Goal: Information Seeking & Learning: Learn about a topic

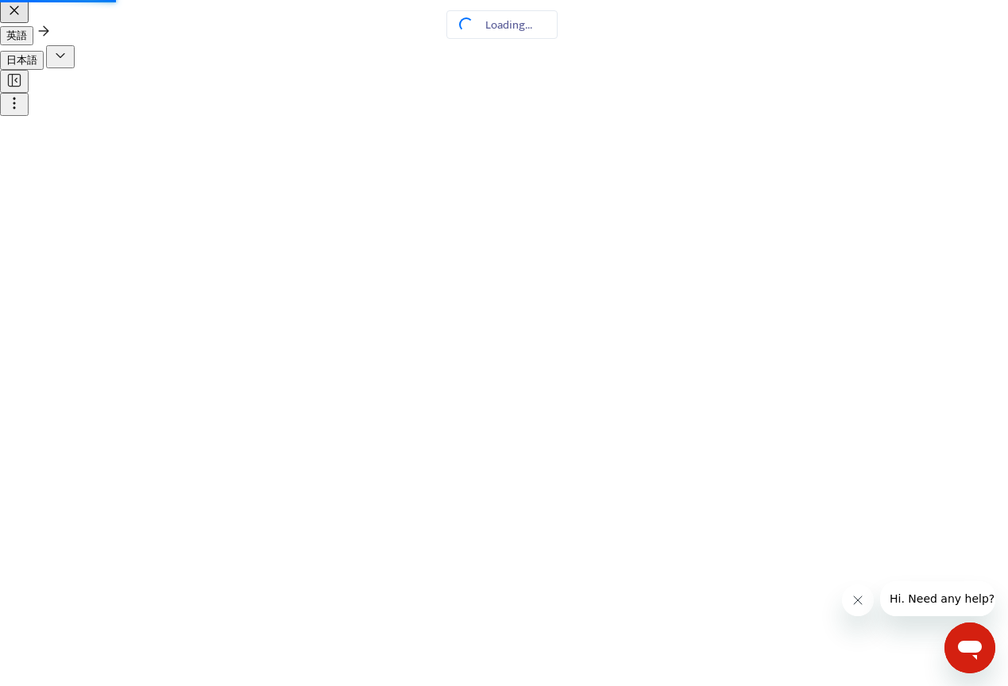
click at [22, 18] on icon "button" at bounding box center [14, 10] width 16 height 16
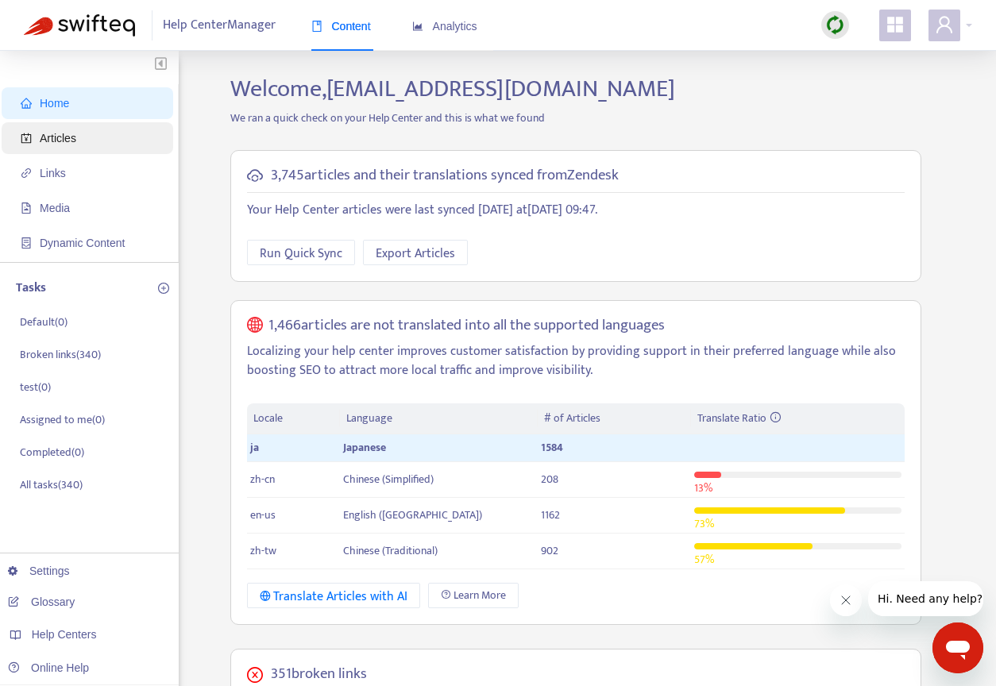
click at [68, 133] on span "Articles" at bounding box center [58, 138] width 37 height 13
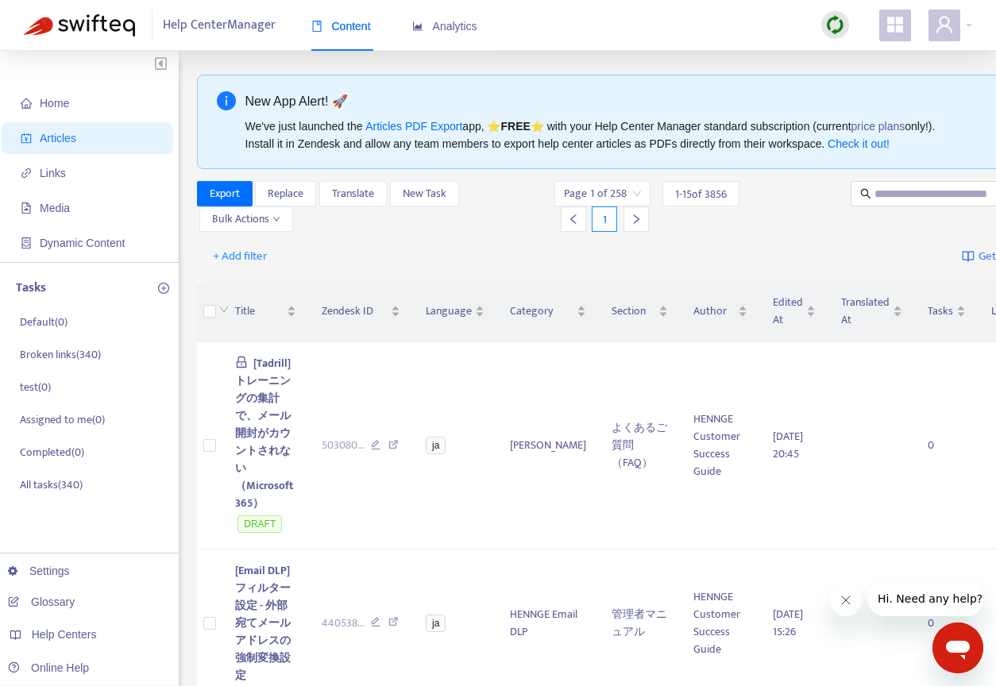
click at [884, 209] on div at bounding box center [949, 206] width 205 height 51
click at [892, 197] on input "text" at bounding box center [950, 193] width 152 height 17
paste input "**********"
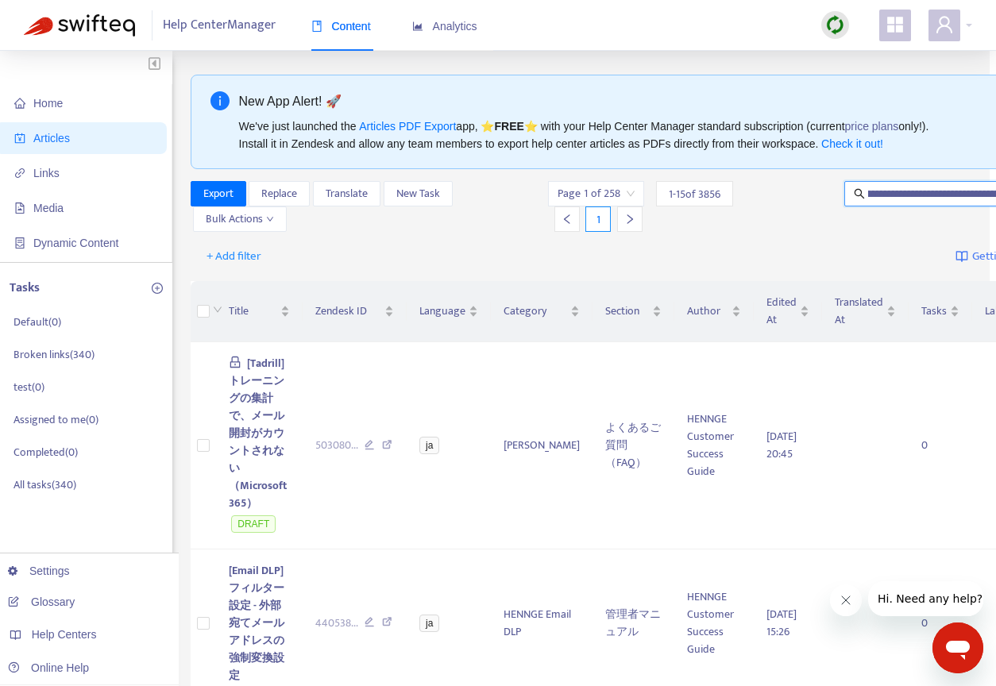
type input "**********"
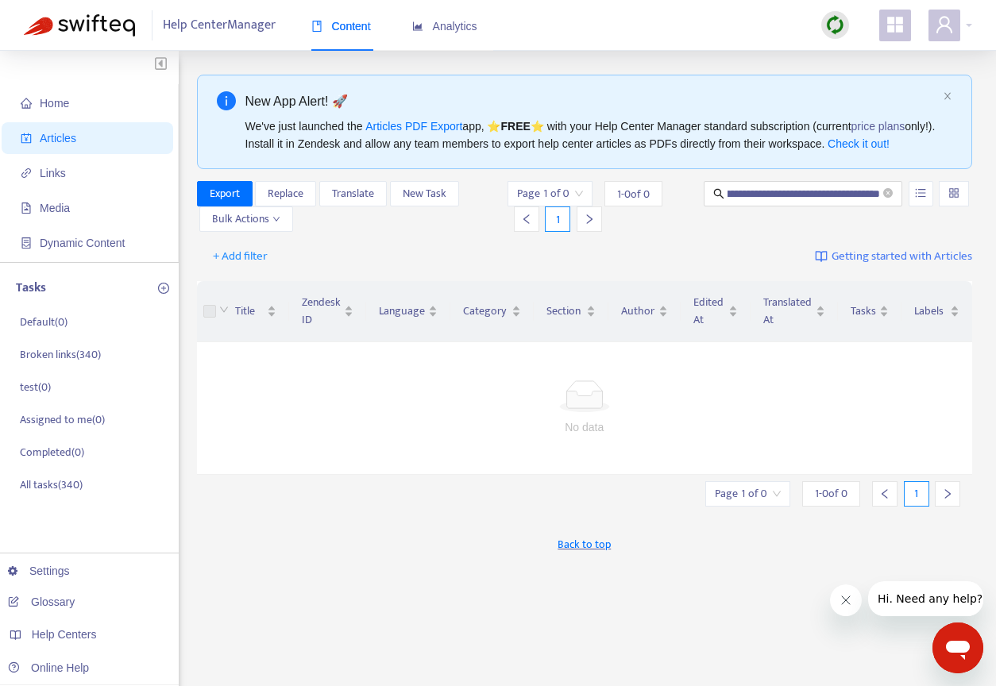
scroll to position [0, 0]
click at [897, 206] on span "**********" at bounding box center [803, 193] width 199 height 25
click at [889, 198] on icon "close-circle" at bounding box center [888, 193] width 10 height 10
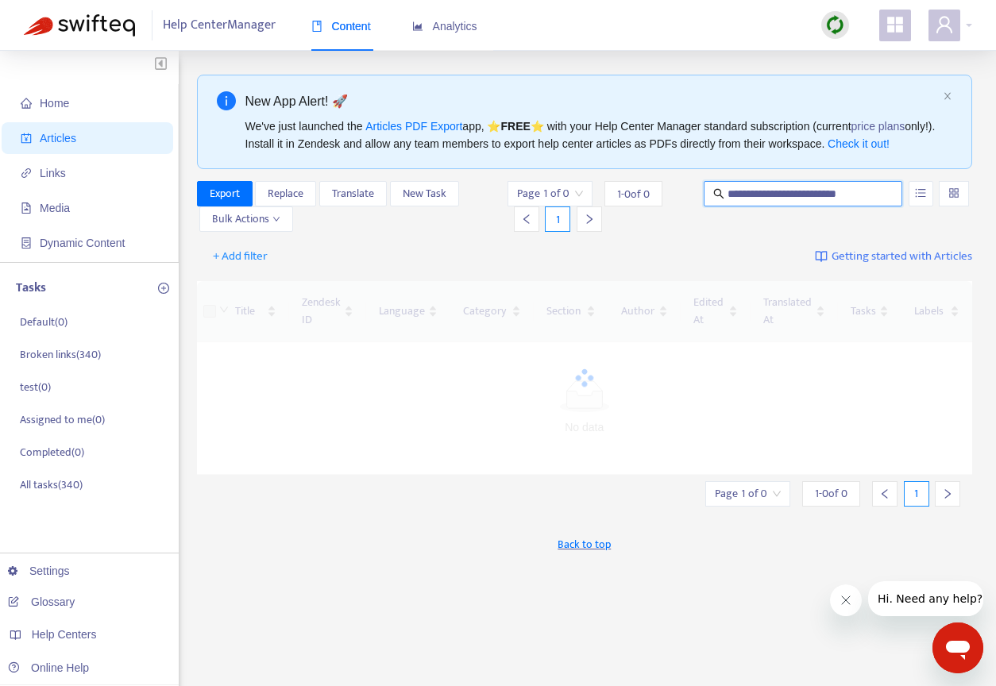
scroll to position [0, 32]
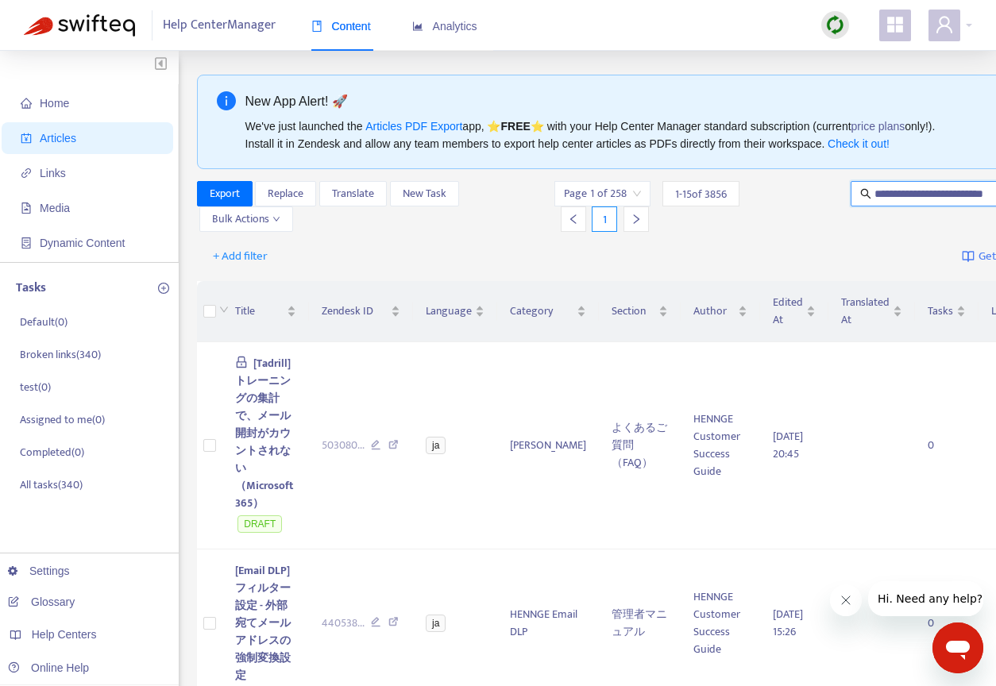
type input "**********"
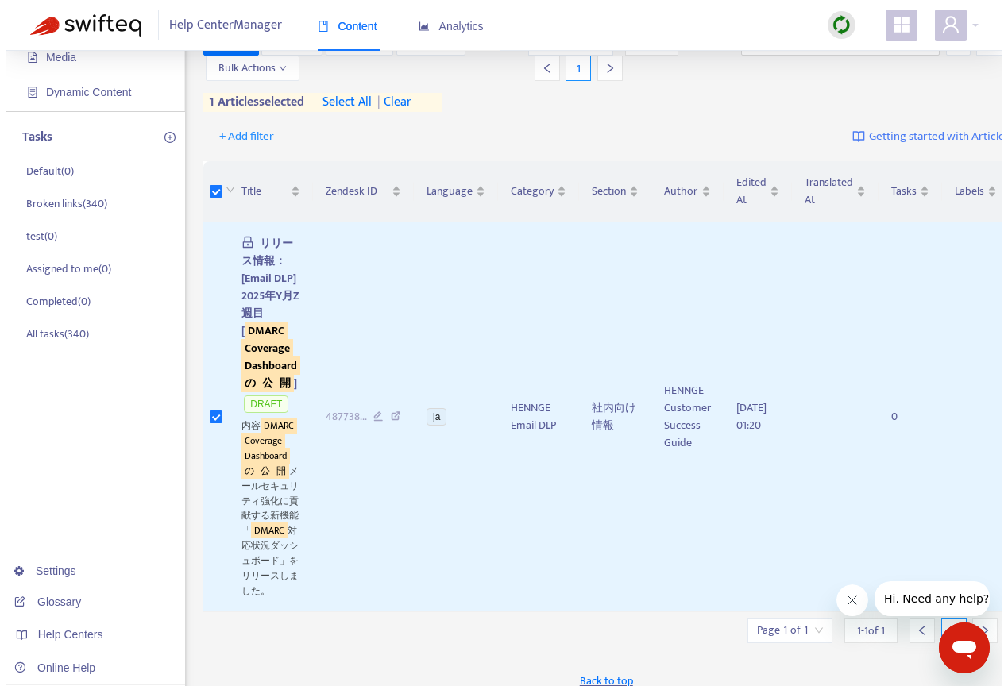
scroll to position [90, 0]
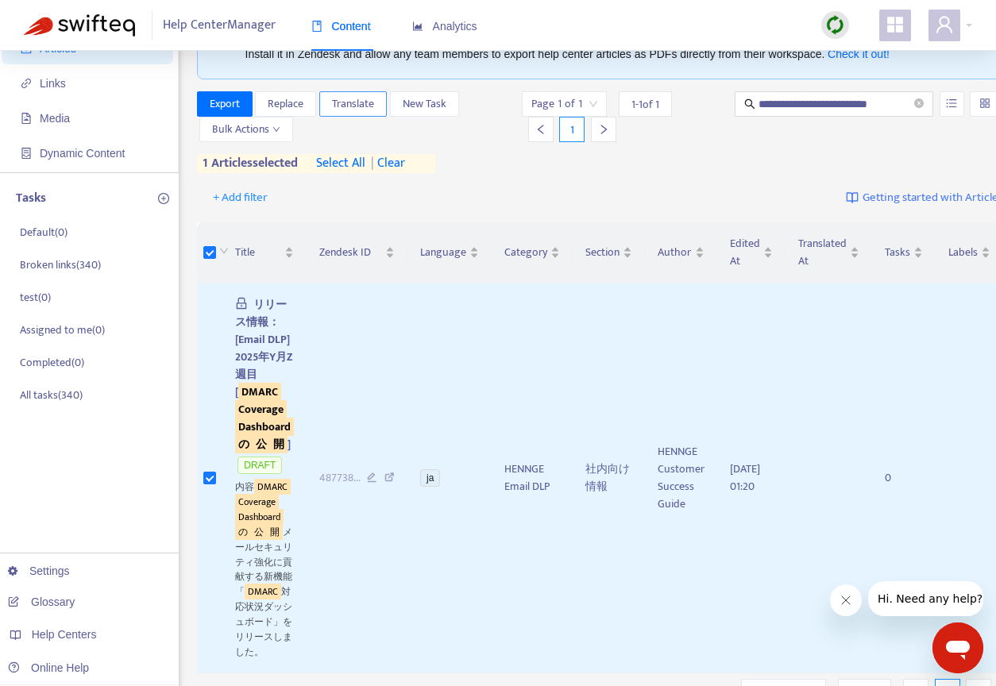
click at [357, 113] on span "Translate" at bounding box center [353, 103] width 42 height 17
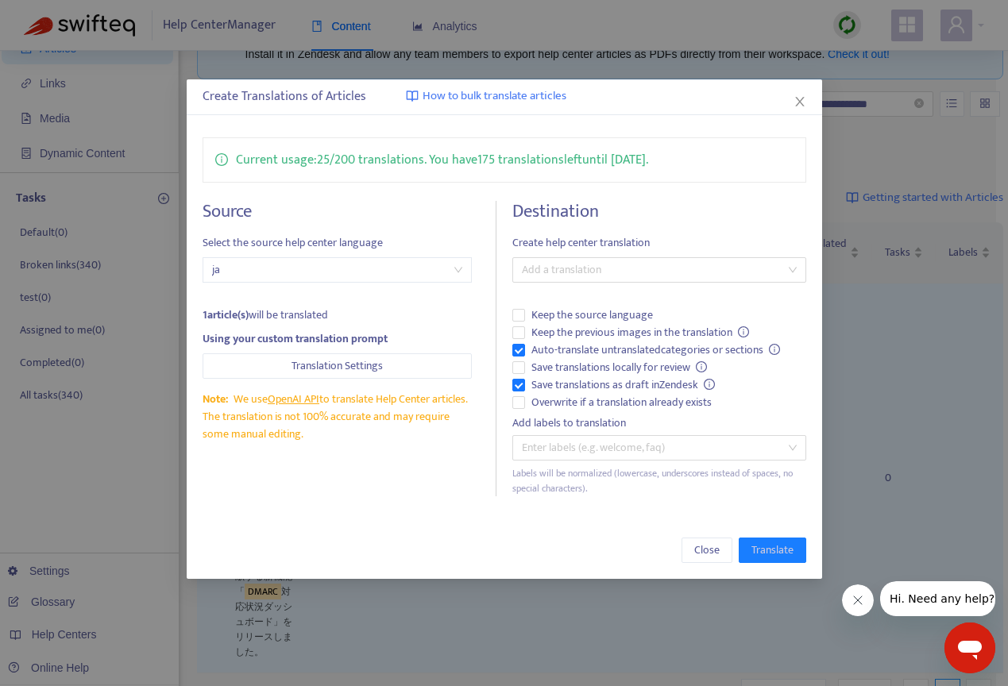
drag, startPoint x: 684, startPoint y: 109, endPoint x: 719, endPoint y: 110, distance: 35.8
click at [719, 110] on div "Create Translations of Articles How to bulk translate articles" at bounding box center [504, 97] width 635 height 36
click at [527, 368] on span "Save translations locally for review" at bounding box center [619, 367] width 189 height 17
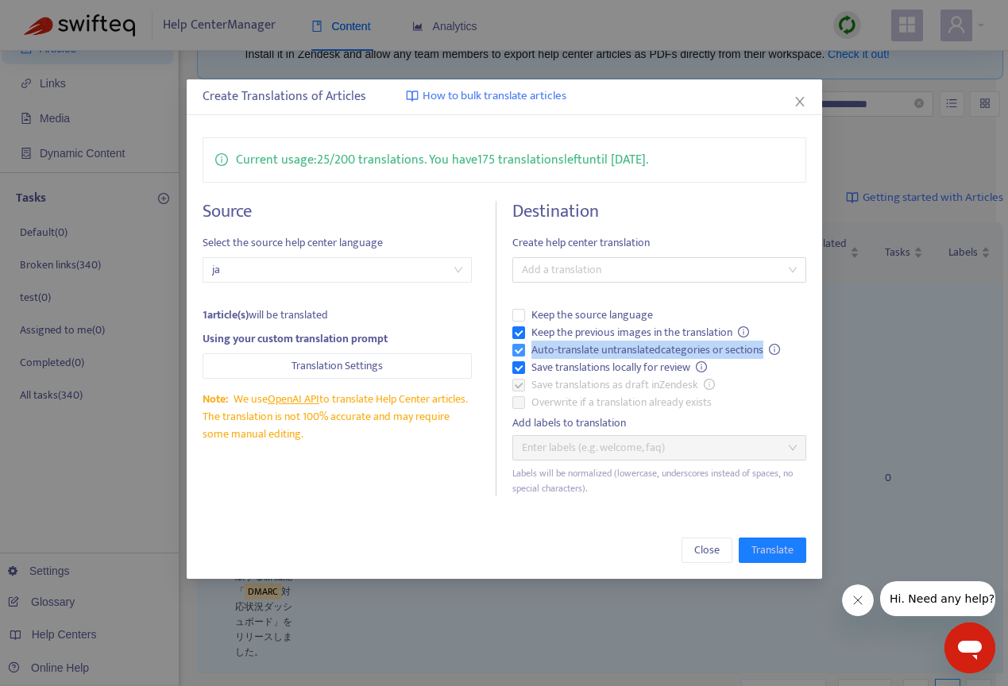
drag, startPoint x: 766, startPoint y: 352, endPoint x: 532, endPoint y: 351, distance: 234.3
click at [532, 351] on span "Auto-translate untranslated categories or sections" at bounding box center [656, 349] width 262 height 17
copy span "Auto-translate untranslated categories or sections"
click at [601, 291] on div "Destination Create help center translation Add a translation Keep the source la…" at bounding box center [659, 348] width 294 height 295
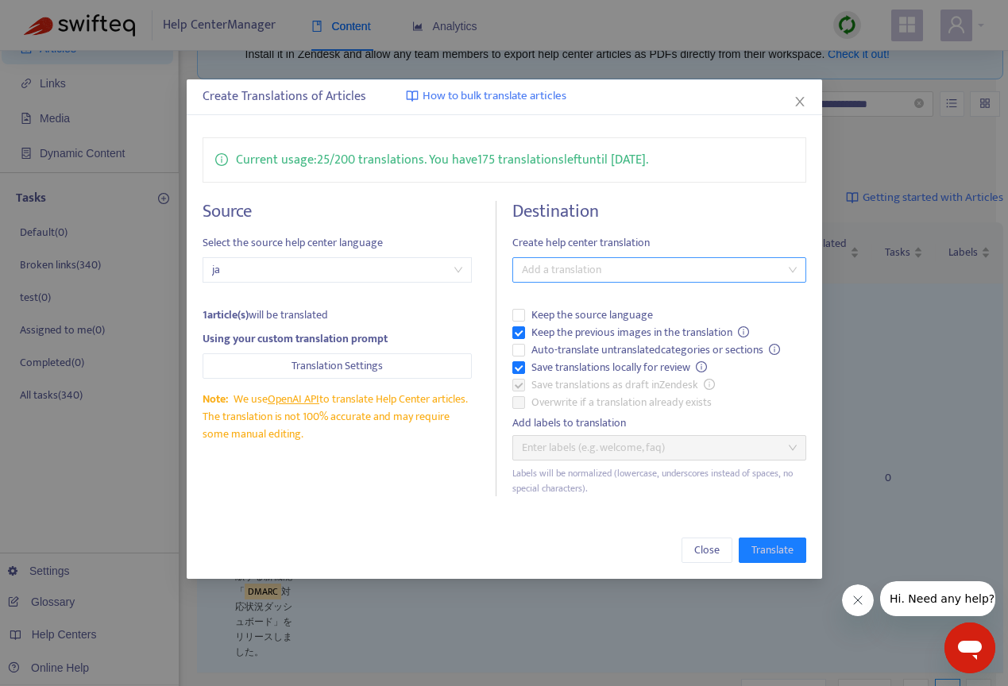
click at [615, 272] on div at bounding box center [651, 269] width 270 height 19
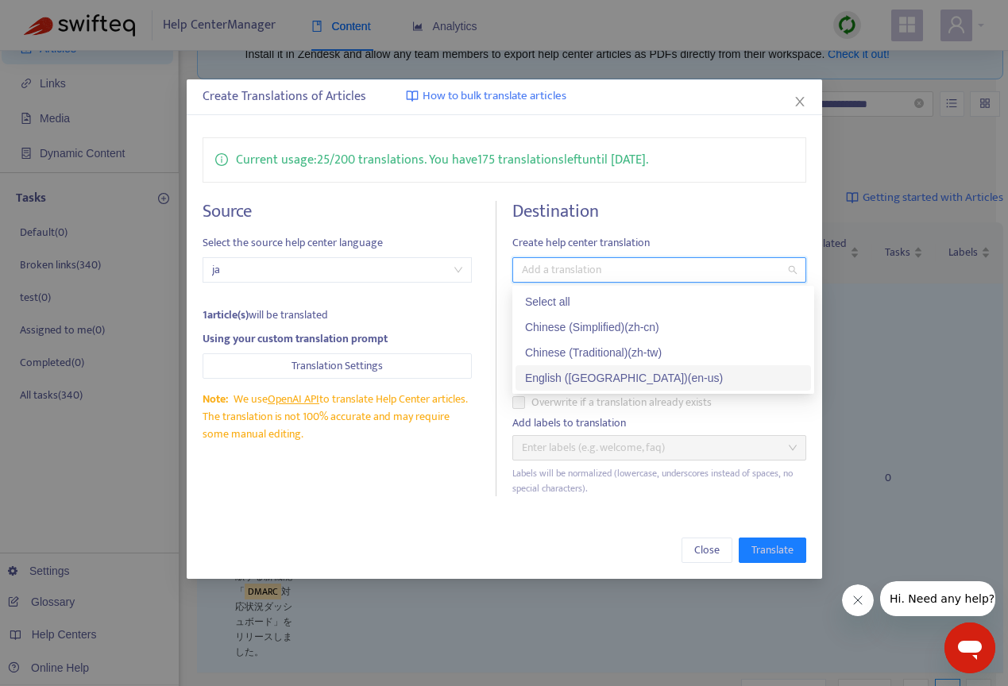
click at [578, 379] on div "English ([GEOGRAPHIC_DATA]) ( en-us )" at bounding box center [663, 377] width 276 height 17
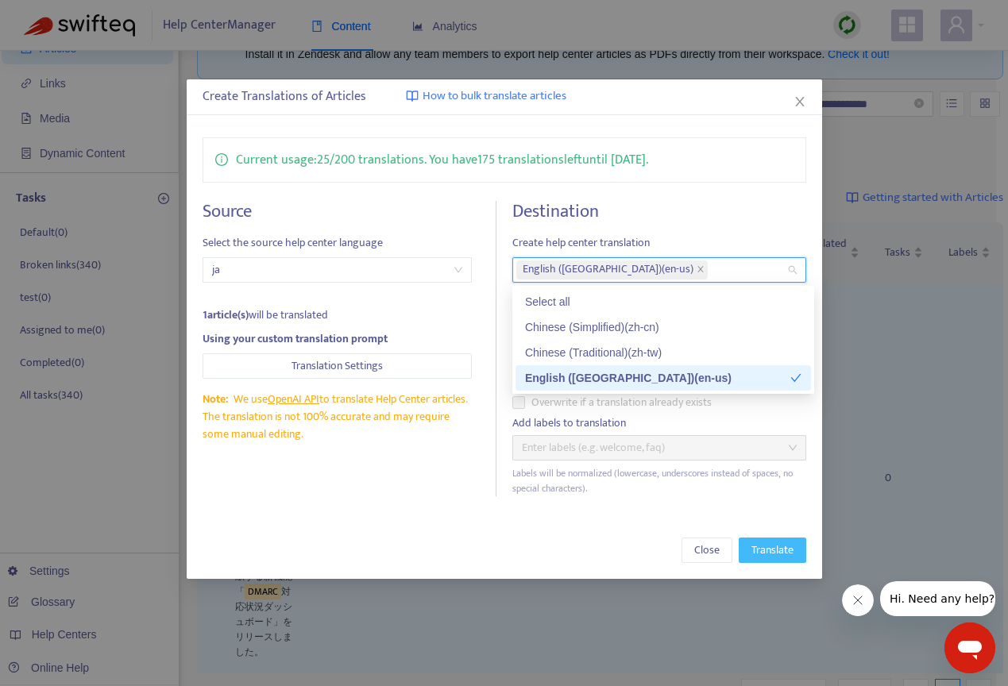
click at [771, 546] on span "Translate" at bounding box center [772, 550] width 42 height 17
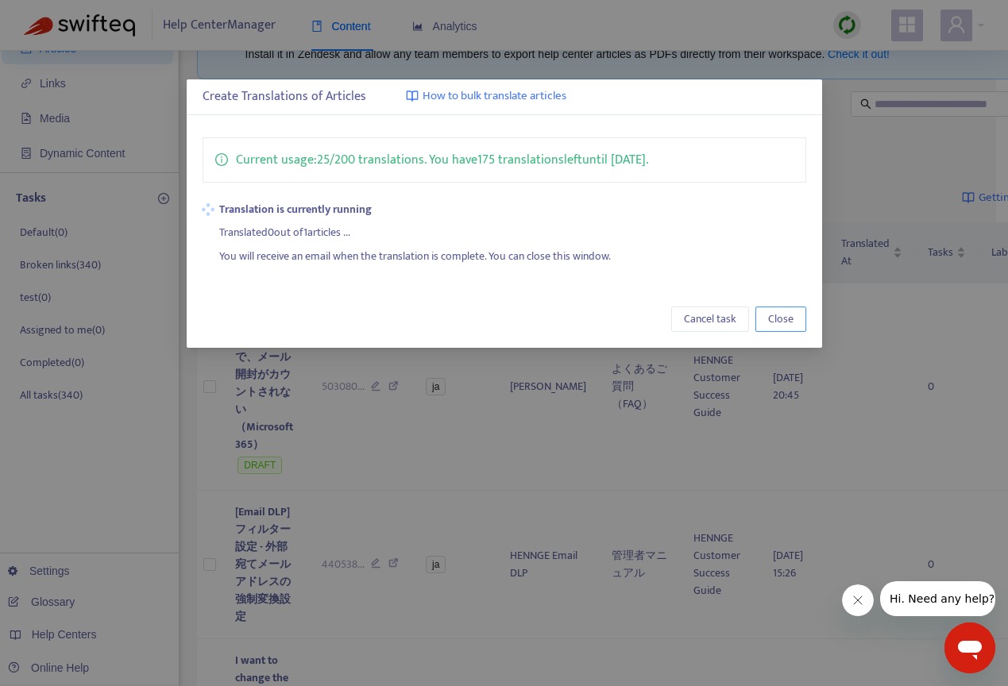
click at [787, 315] on span "Close" at bounding box center [780, 319] width 25 height 17
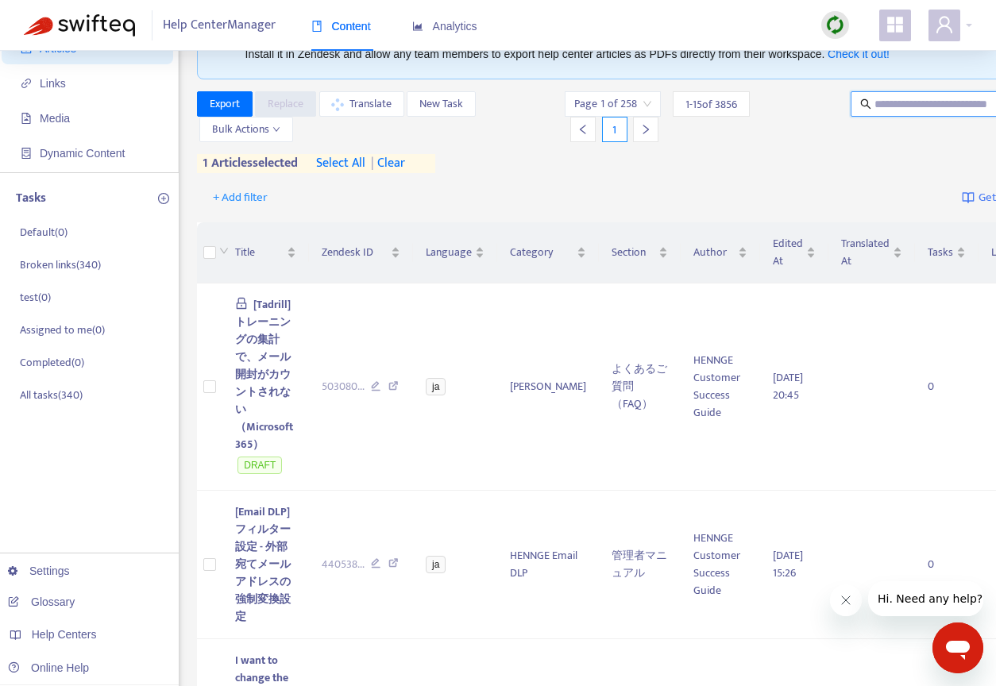
click at [874, 103] on input "text" at bounding box center [950, 103] width 152 height 17
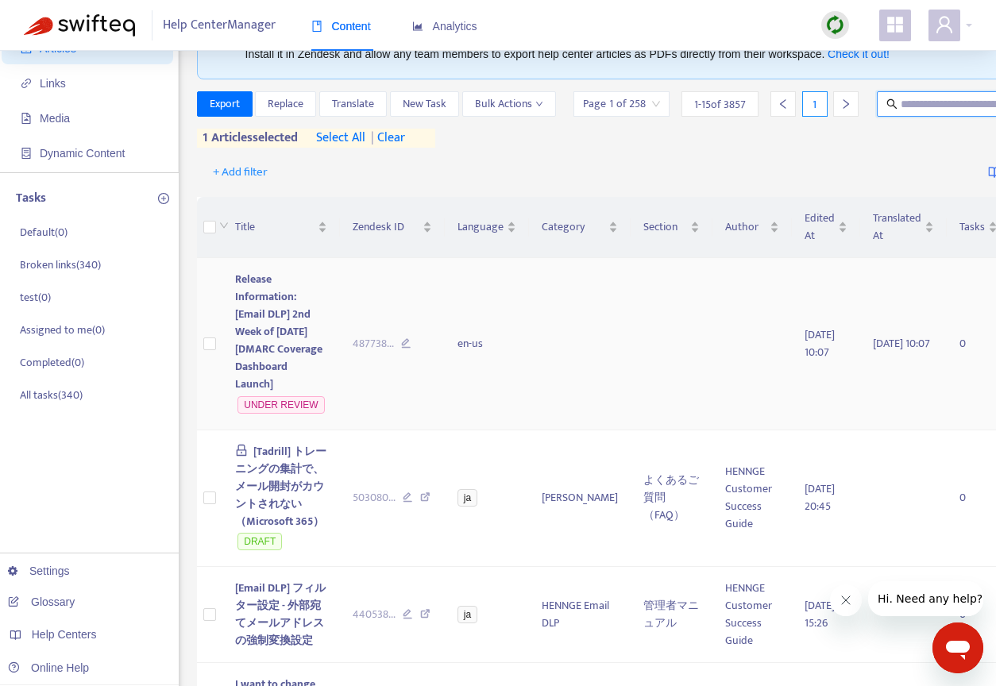
click at [269, 372] on span "Release Information: [Email DLP] 2nd Week of [DATE] [DMARC Coverage Dashboard L…" at bounding box center [278, 331] width 87 height 123
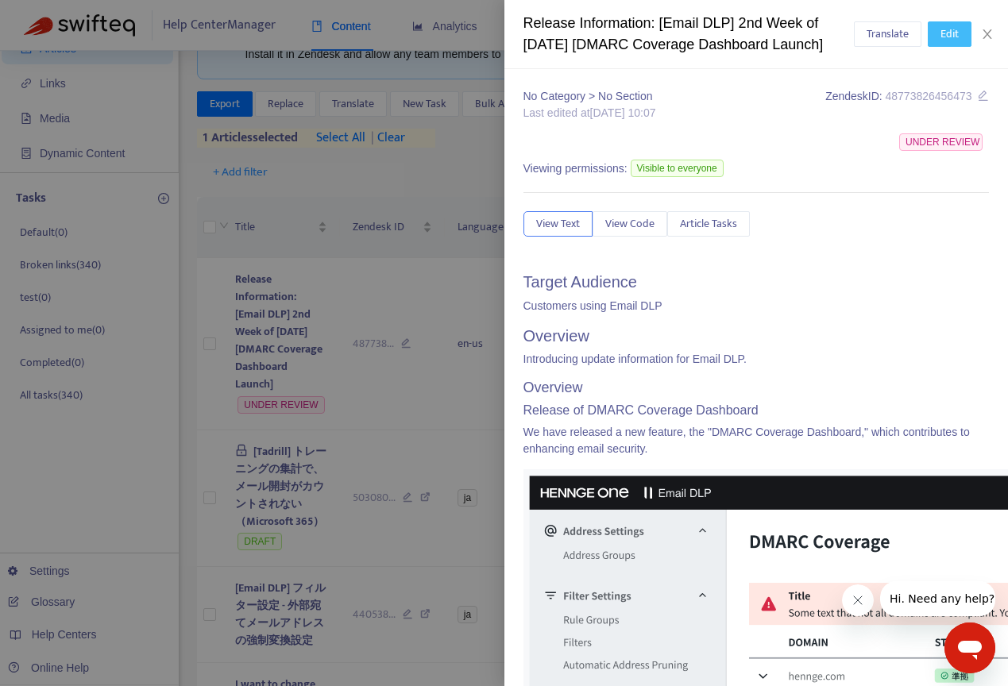
click at [955, 43] on span "Edit" at bounding box center [949, 33] width 18 height 17
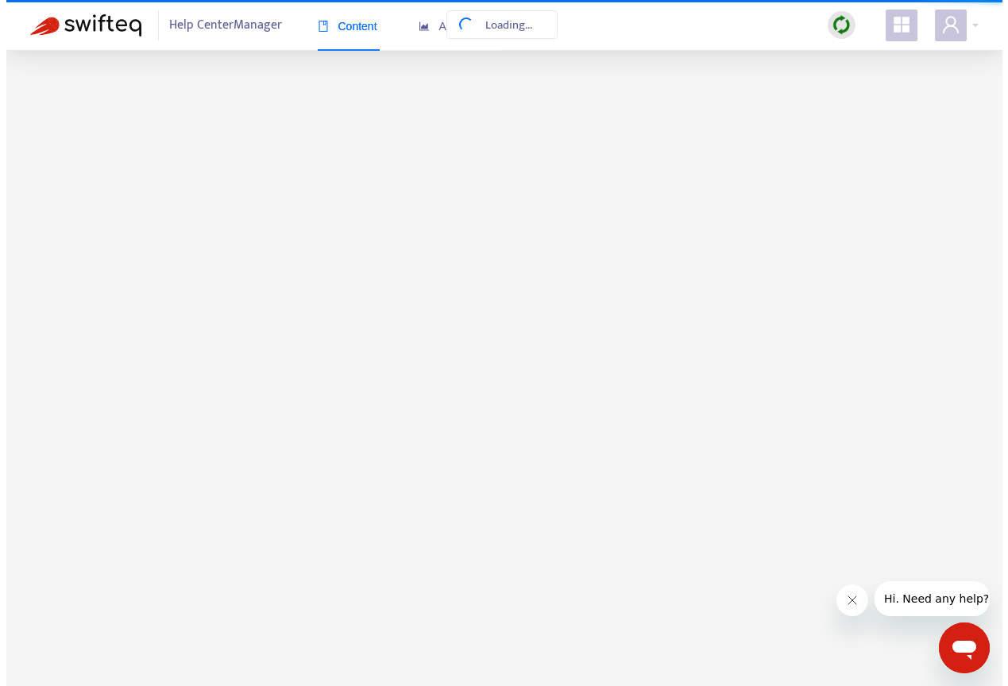
scroll to position [51, 0]
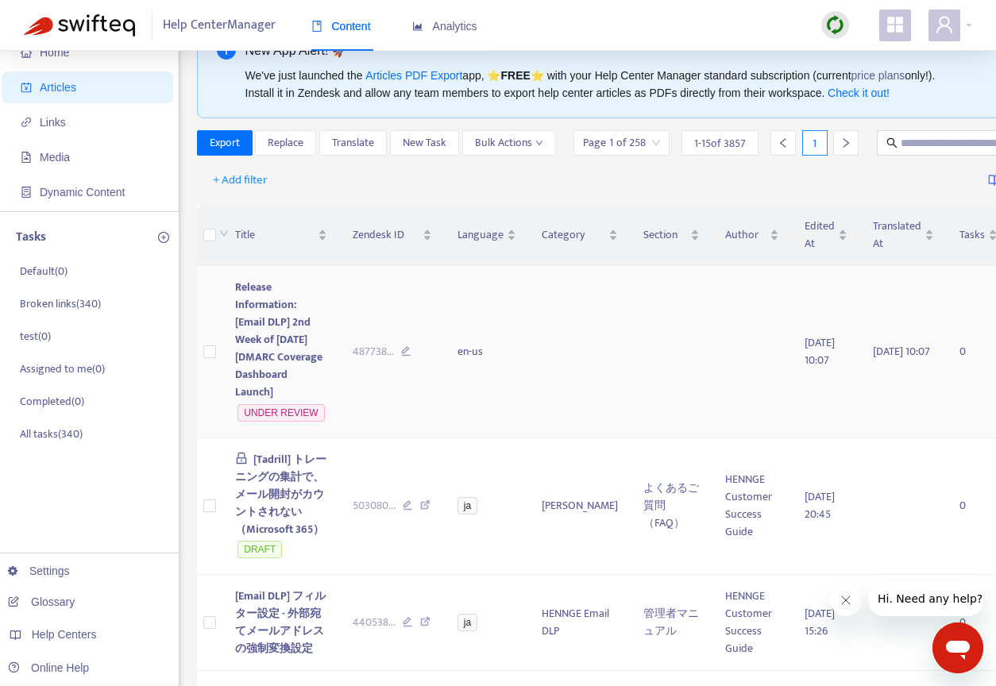
click at [250, 383] on span "Release Information: [Email DLP] 2nd Week of [DATE] [DMARC Coverage Dashboard L…" at bounding box center [278, 339] width 87 height 123
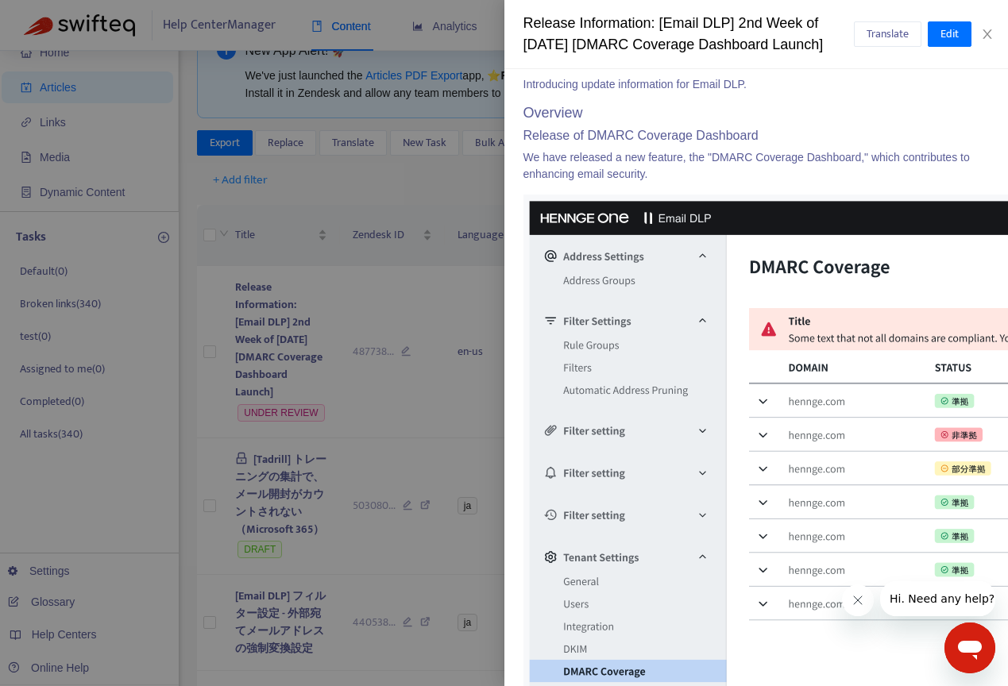
scroll to position [0, 0]
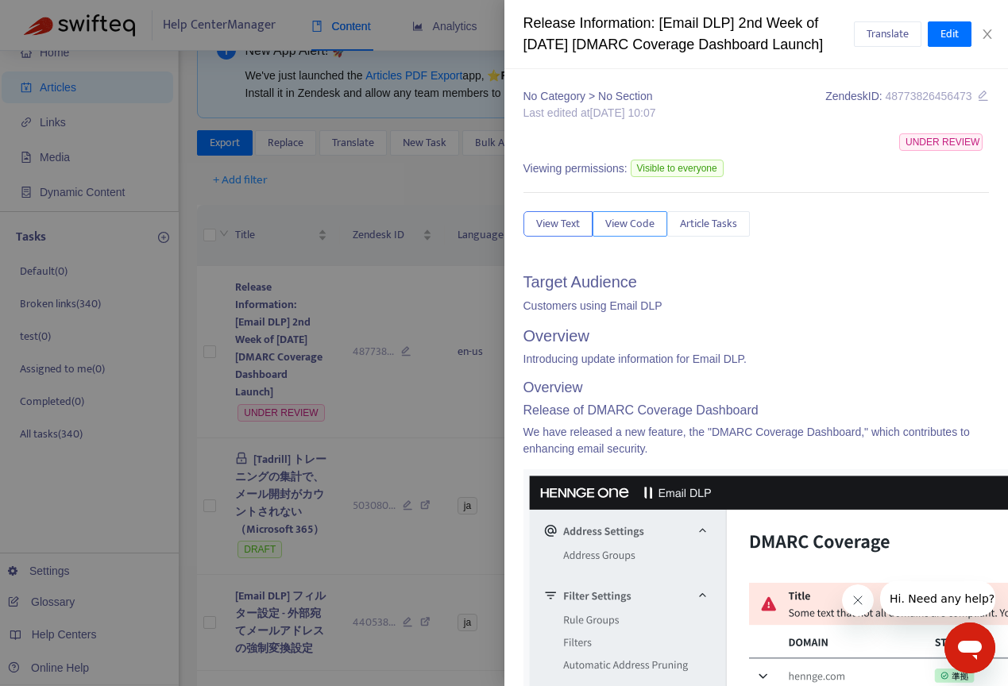
click at [615, 233] on span "View Code" at bounding box center [629, 223] width 49 height 17
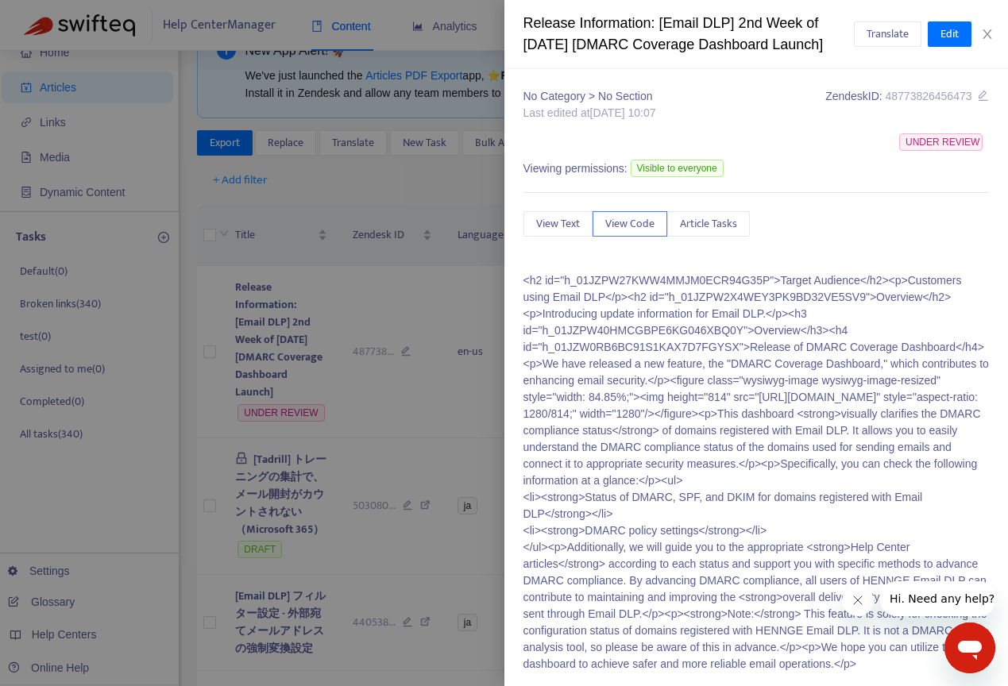
click at [635, 302] on p "<h2 id="h_01JZPW27KWW4MMJM0ECR94G35P">Target Audience</h2><p>Customers using Em…" at bounding box center [756, 472] width 466 height 400
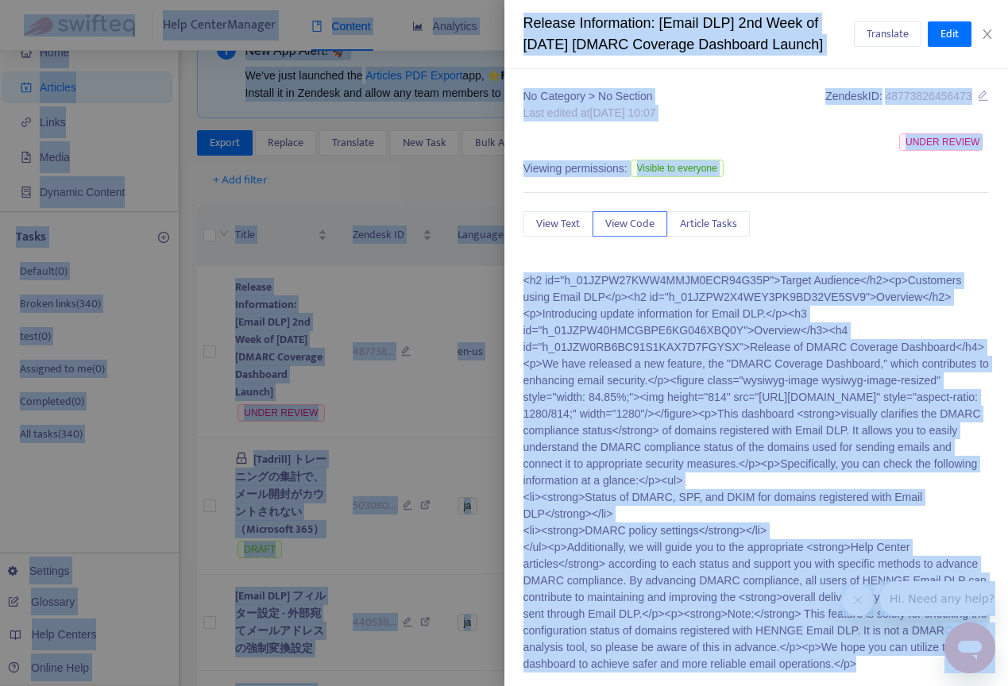
click at [668, 403] on p "<h2 id="h_01JZPW27KWW4MMJM0ECR94G35P">Target Audience</h2><p>Customers using Em…" at bounding box center [756, 472] width 466 height 400
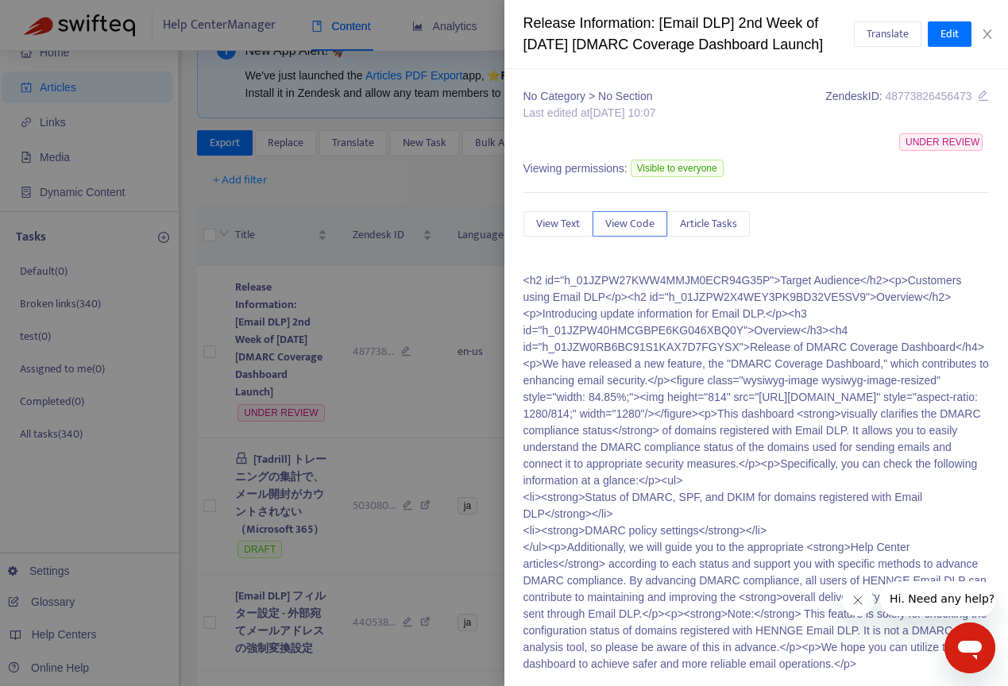
click at [592, 365] on p "<h2 id="h_01JZPW27KWW4MMJM0ECR94G35P">Target Audience</h2><p>Customers using Em…" at bounding box center [756, 472] width 466 height 400
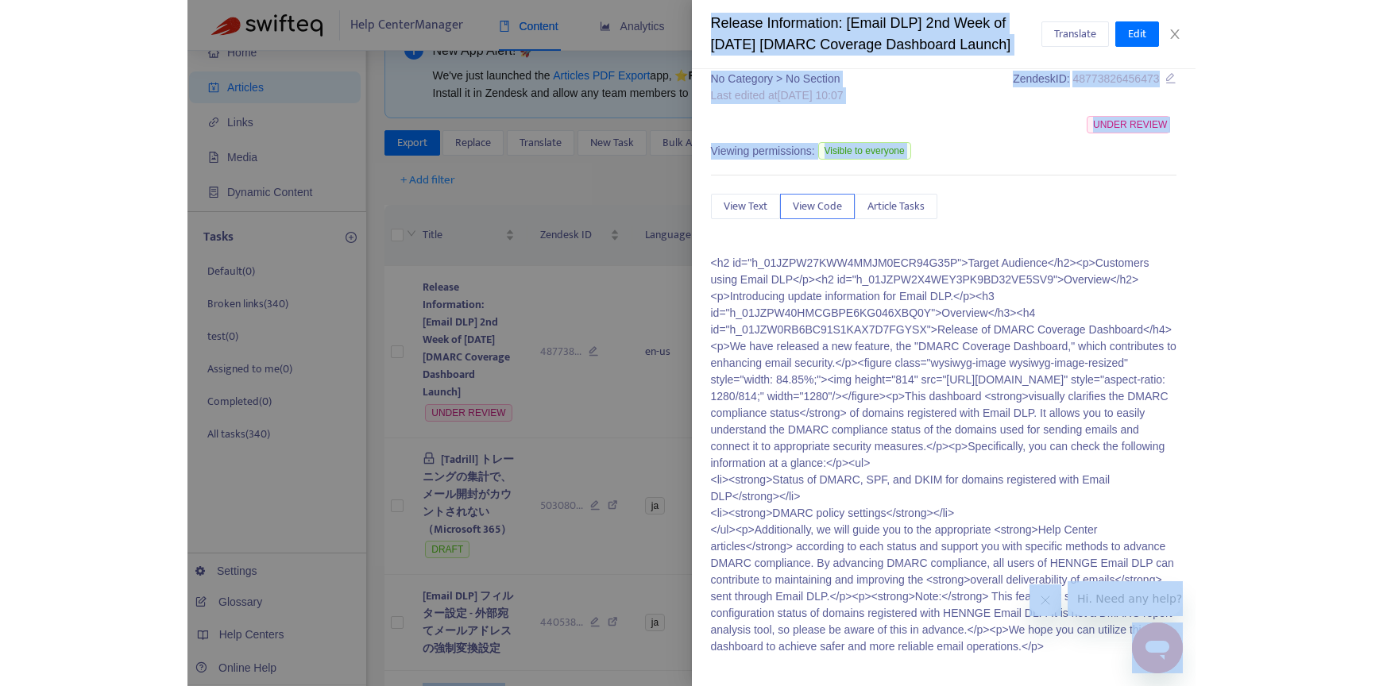
scroll to position [72, 0]
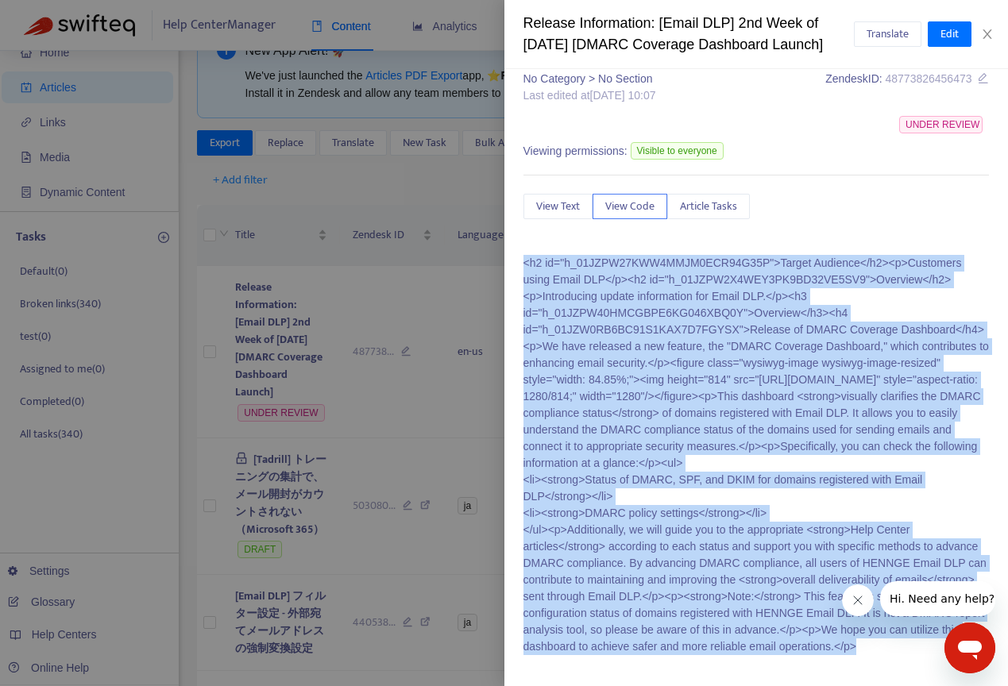
drag, startPoint x: 523, startPoint y: 301, endPoint x: 692, endPoint y: 655, distance: 392.5
click at [692, 655] on div "<h2 id="h_01JZPW27KWW4MMJM0ECR94G35P">Target Audience</h2><p>Customers using Em…" at bounding box center [756, 461] width 466 height 412
copy p "<h2 id="h_01JZPW27KWW4MMJM0ECR94G35P">Target Audience</h2><p>Customers using Em…"
click at [593, 56] on div "Release Information: [Email DLP] 2nd Week of [DATE] [DMARC Coverage Dashboard L…" at bounding box center [688, 34] width 331 height 43
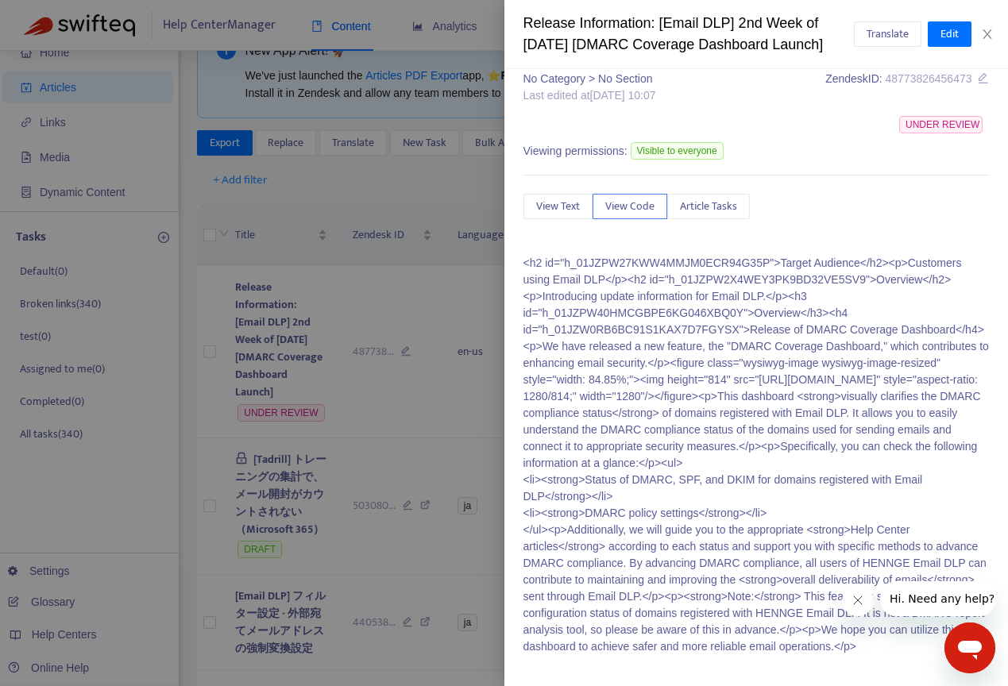
click at [588, 56] on div "Release Information: [Email DLP] 2nd Week of [DATE] [DMARC Coverage Dashboard L…" at bounding box center [688, 34] width 331 height 43
drag, startPoint x: 608, startPoint y: 66, endPoint x: 496, endPoint y: 31, distance: 117.3
click at [496, 30] on div "Release Information: [Email DLP] 2nd Week of [DATE] [DMARC Coverage Dashboard L…" at bounding box center [504, 343] width 1008 height 686
copy div "Release Information: [Email DLP] 2nd Week of [DATE] [DMARC Coverage Dashboard L…"
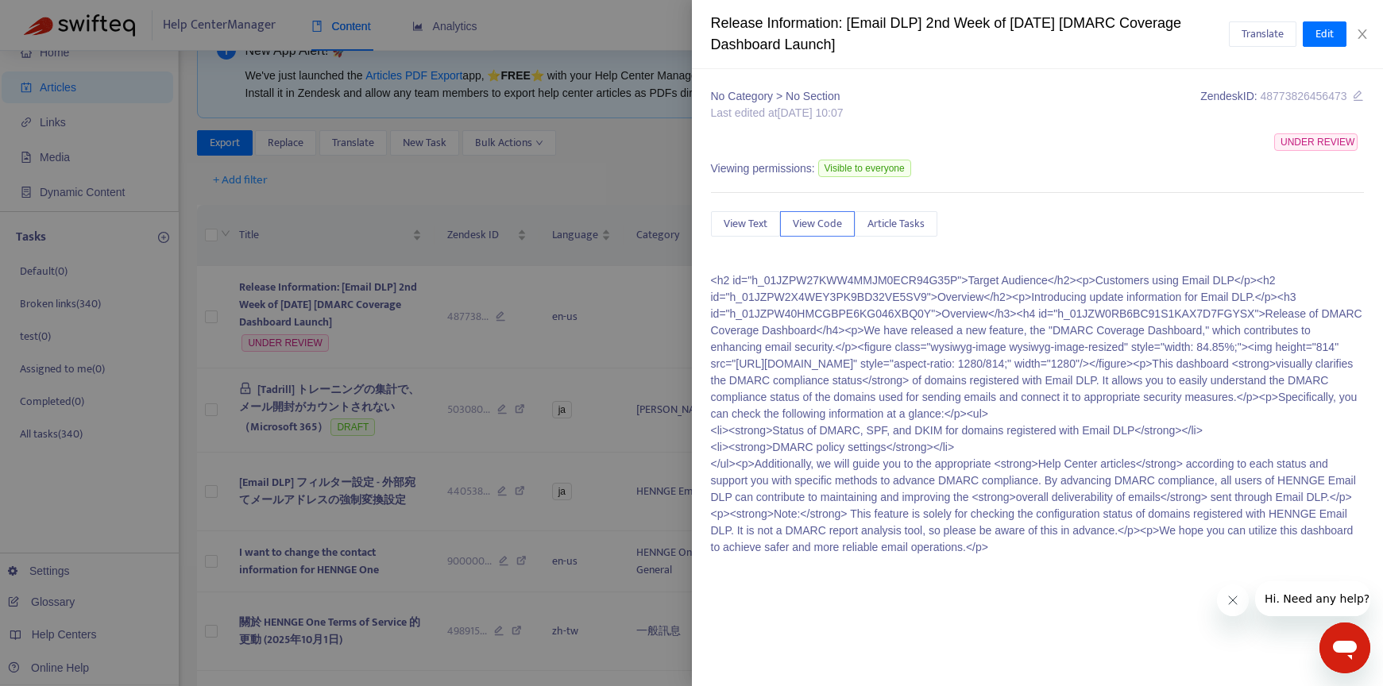
scroll to position [0, 0]
click at [935, 41] on div "Release Information: [Email DLP] 2nd Week of [DATE] [DMARC Coverage Dashboard L…" at bounding box center [970, 34] width 519 height 43
drag, startPoint x: 930, startPoint y: 50, endPoint x: 700, endPoint y: 20, distance: 232.3
click at [700, 20] on div "Release Information: [Email DLP] 2nd Week of [DATE] [DMARC Coverage Dashboard L…" at bounding box center [1038, 34] width 692 height 69
copy div "Release Information: [Email DLP] 2nd Week of [DATE] [DMARC Coverage Dashboard L…"
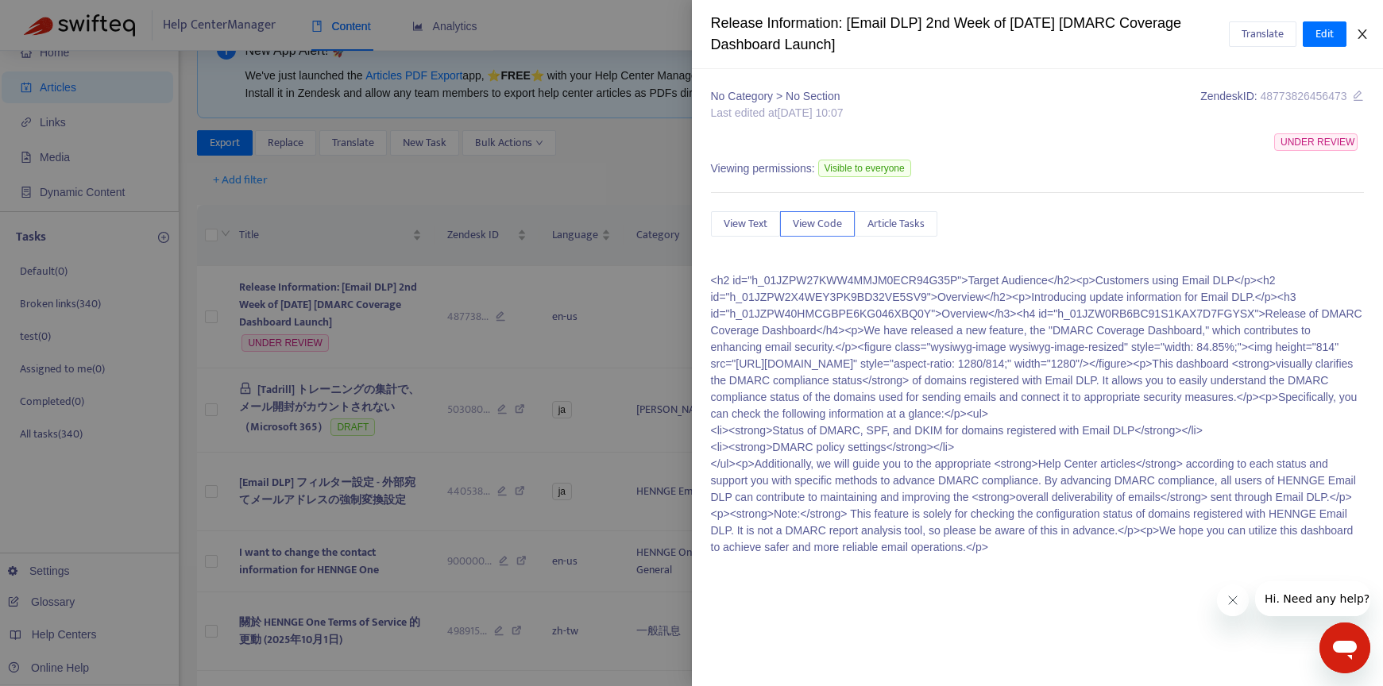
click at [1007, 27] on button "Close" at bounding box center [1362, 34] width 22 height 15
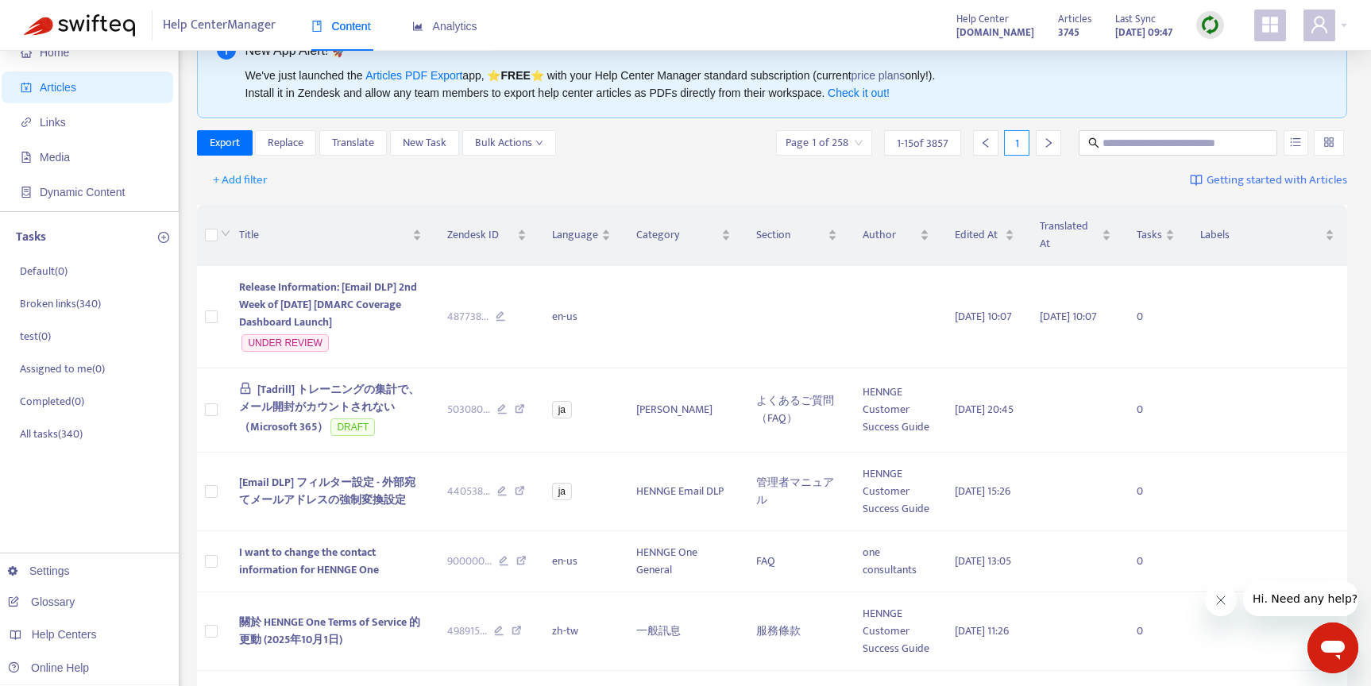
click at [1007, 140] on input "text" at bounding box center [1178, 142] width 152 height 17
paste input "******"
type input "******"
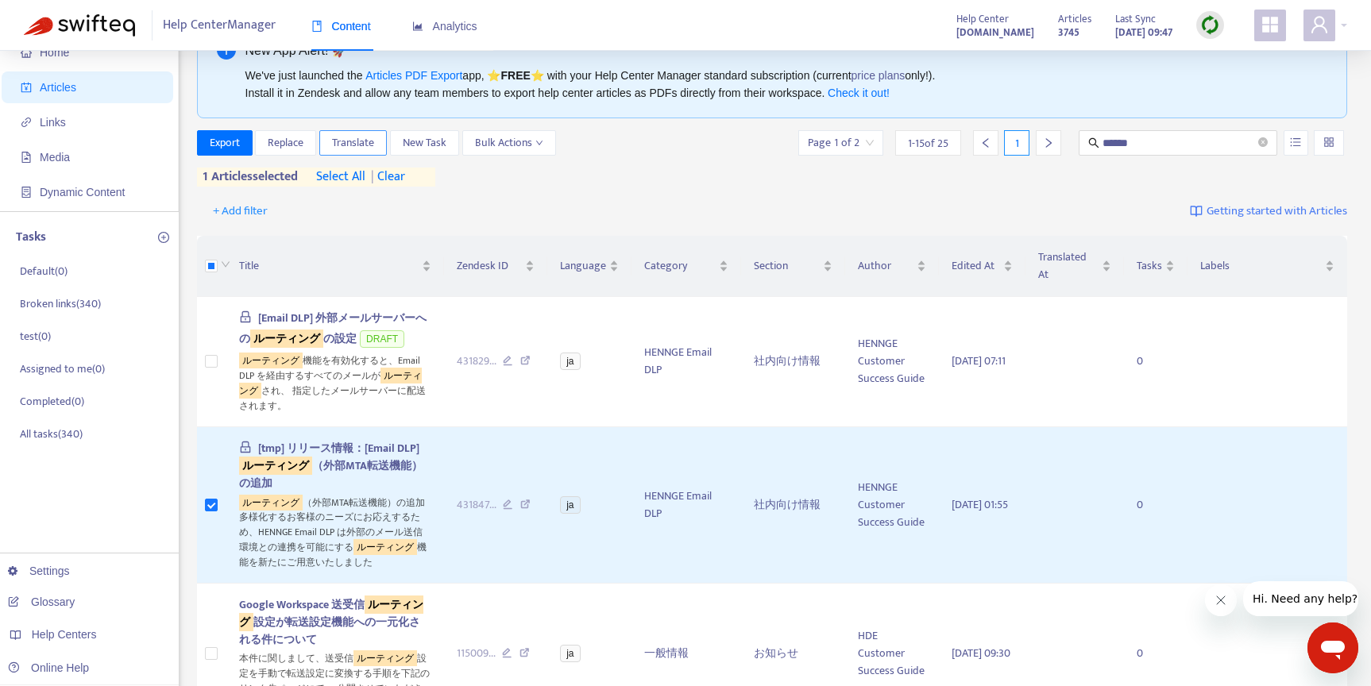
click at [368, 146] on span "Translate" at bounding box center [353, 142] width 42 height 17
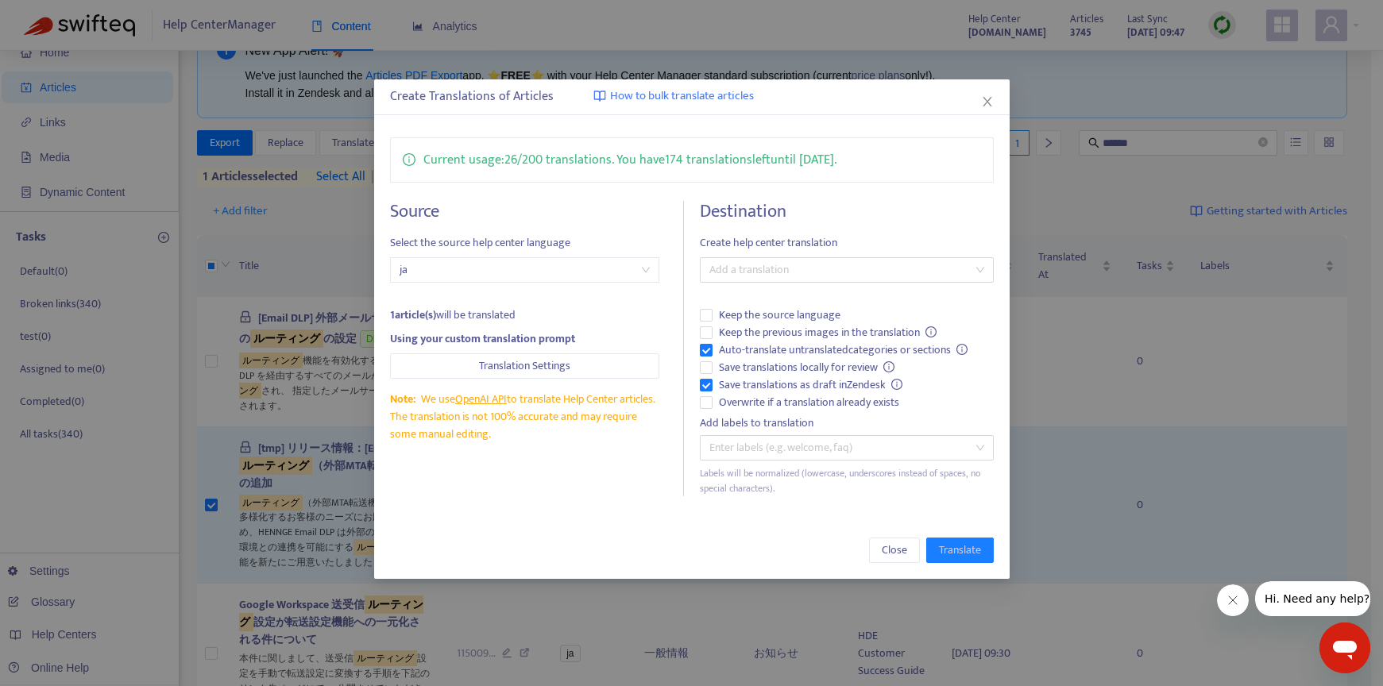
click at [734, 220] on h4 "Destination" at bounding box center [847, 211] width 294 height 21
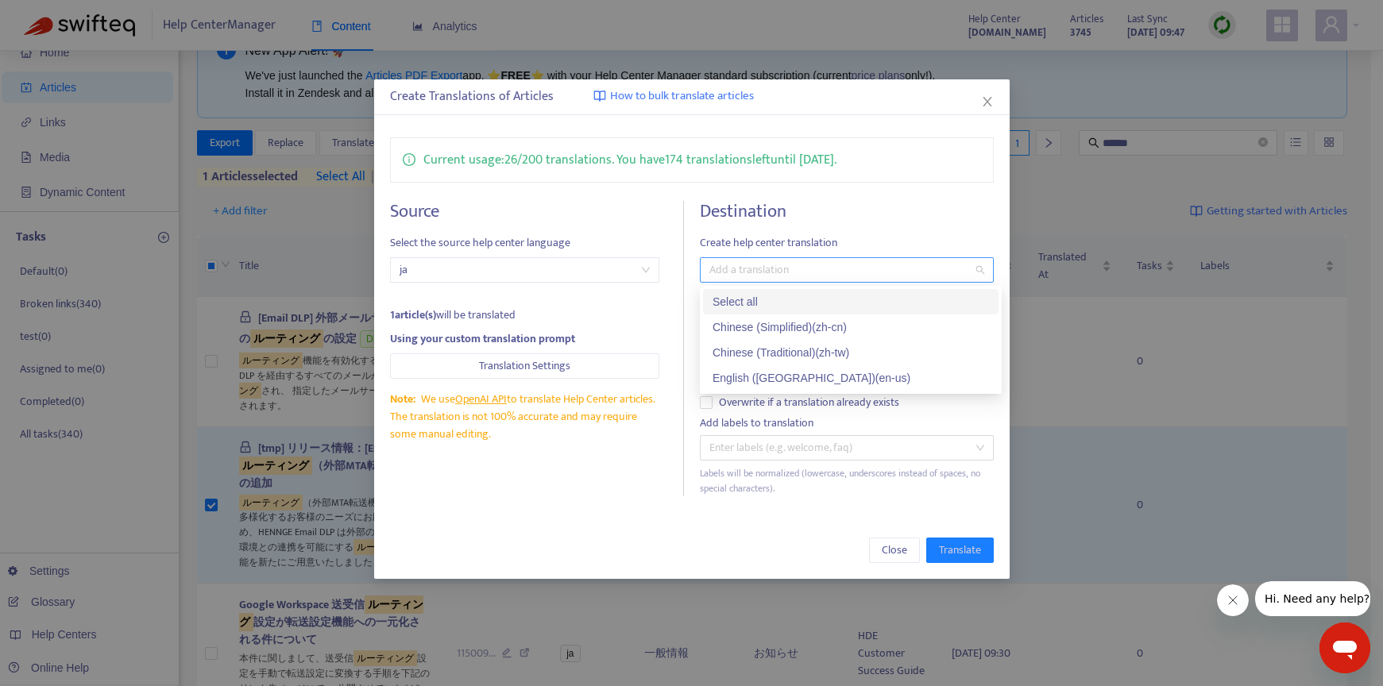
click at [733, 274] on div at bounding box center [839, 269] width 270 height 19
click at [758, 379] on div "English ([GEOGRAPHIC_DATA]) ( en-us )" at bounding box center [850, 377] width 276 height 17
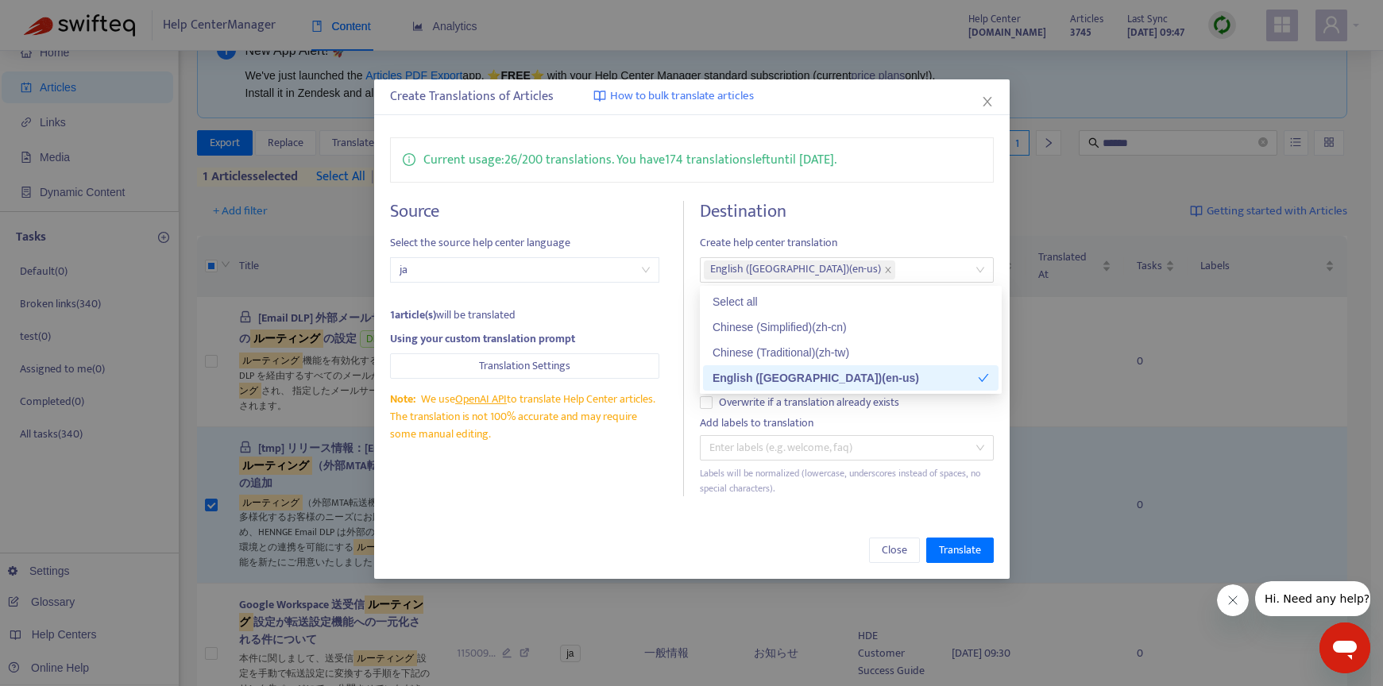
click at [658, 507] on div "Current usage: 26 / 200 translations . You have 174 translations left until [DA…" at bounding box center [691, 317] width 635 height 391
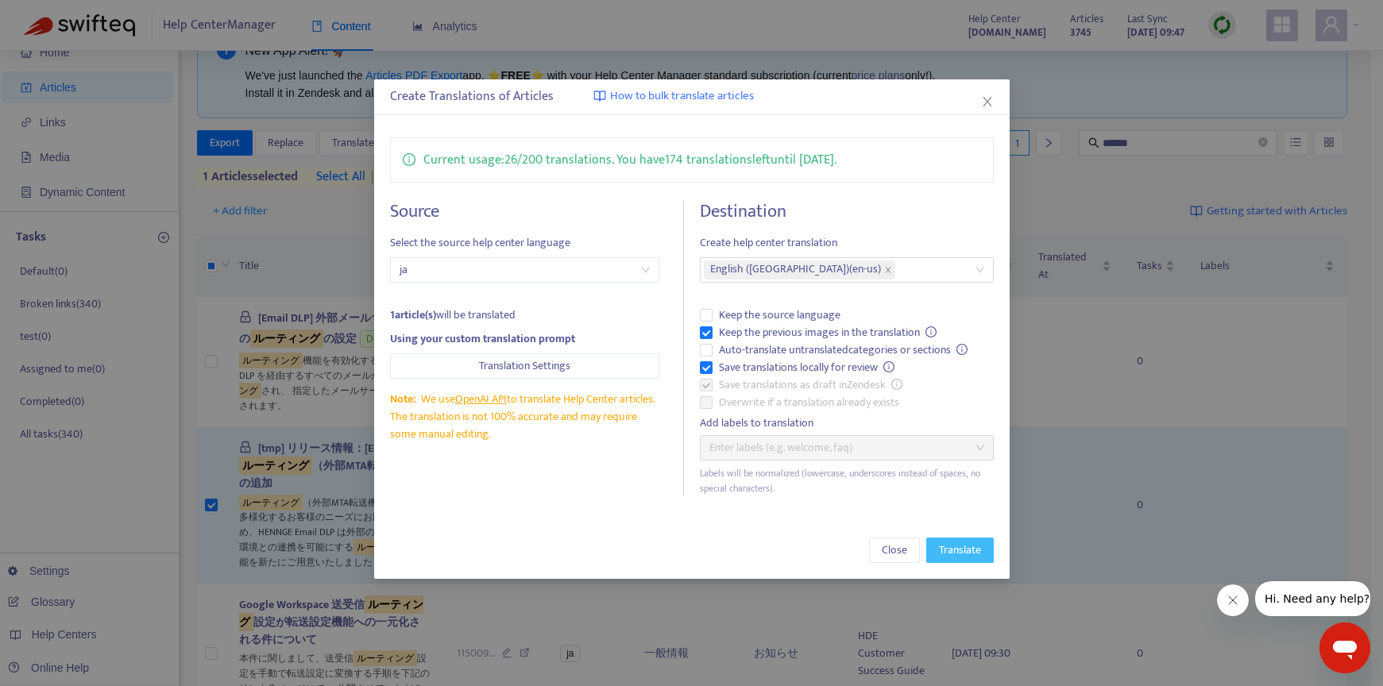
click at [955, 557] on span "Translate" at bounding box center [960, 550] width 42 height 17
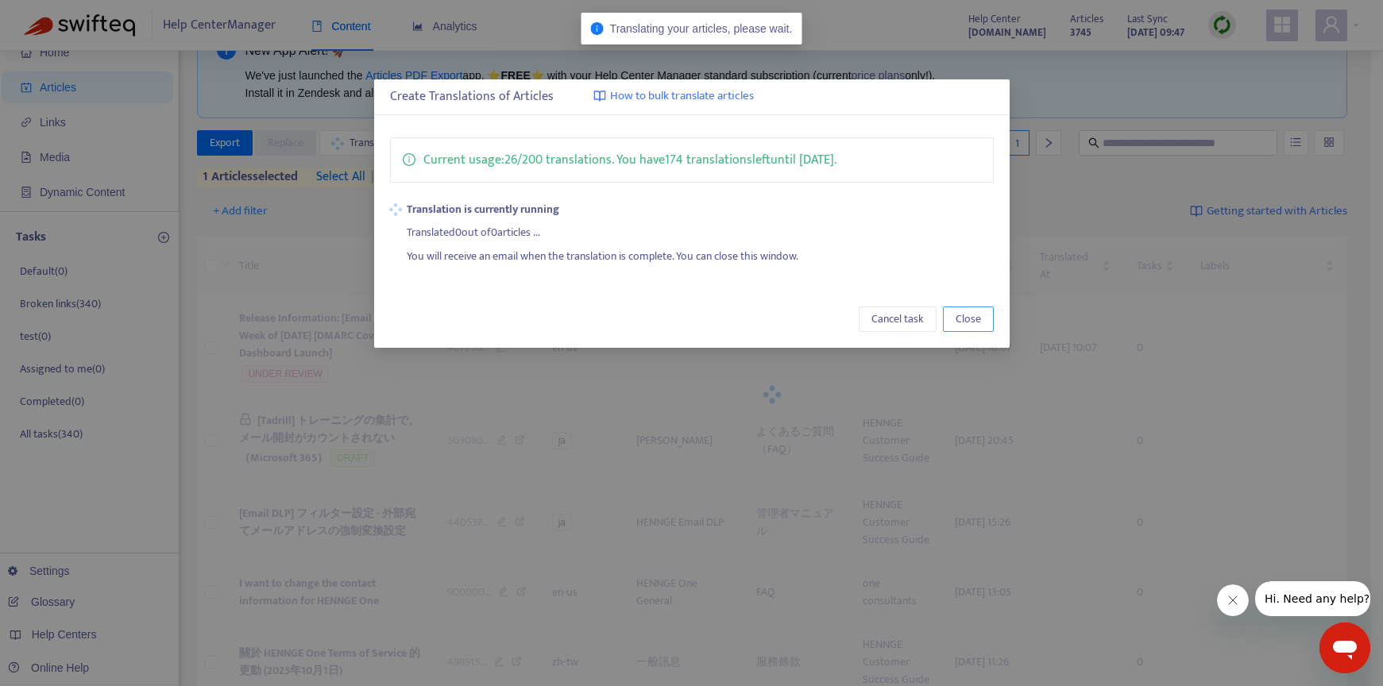
click at [952, 326] on button "Close" at bounding box center [968, 319] width 51 height 25
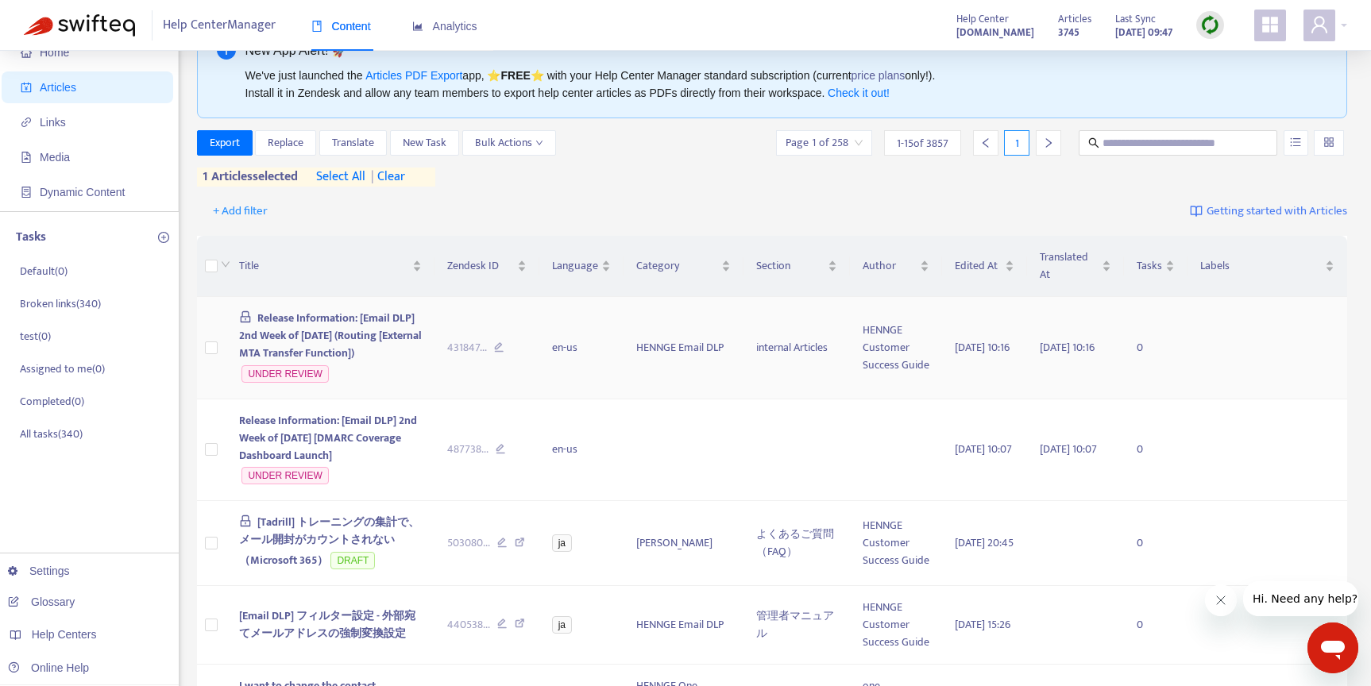
click at [388, 349] on span "Release Information: [Email DLP] 2nd Week of [DATE] (Routing [External MTA Tran…" at bounding box center [330, 335] width 183 height 53
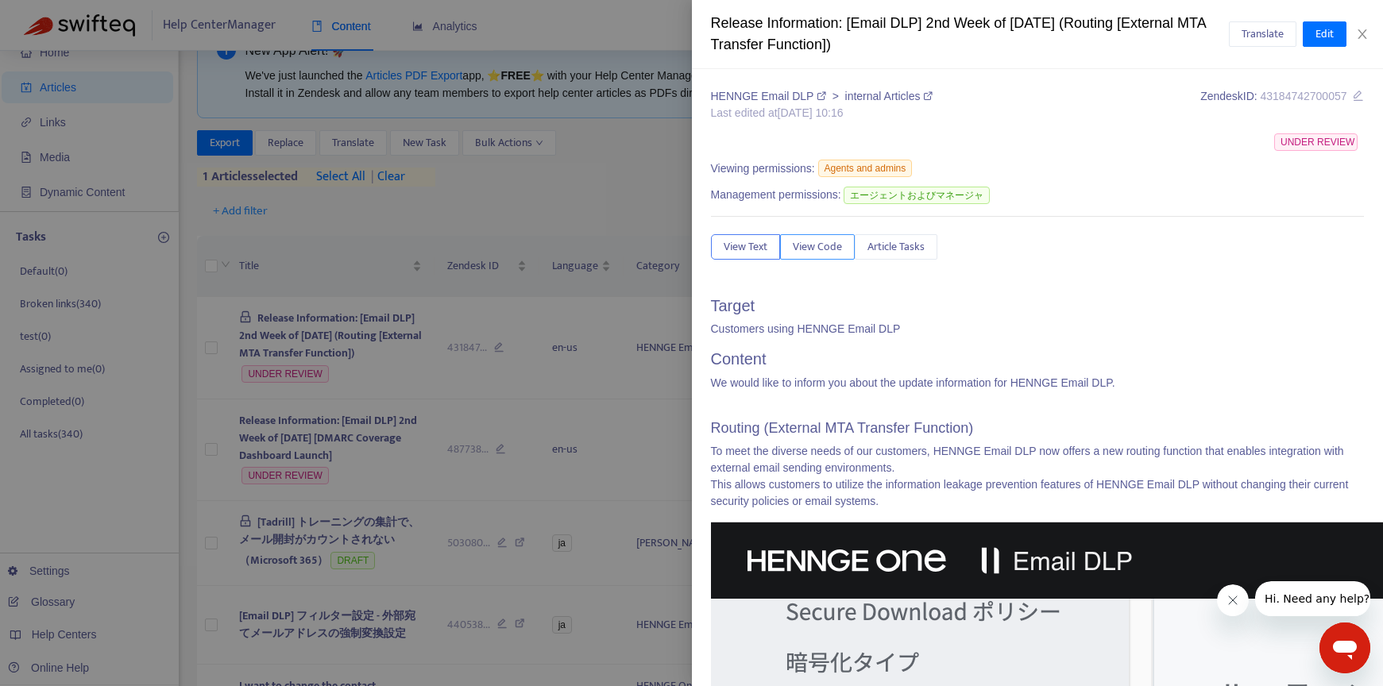
click at [818, 253] on span "View Code" at bounding box center [817, 246] width 49 height 17
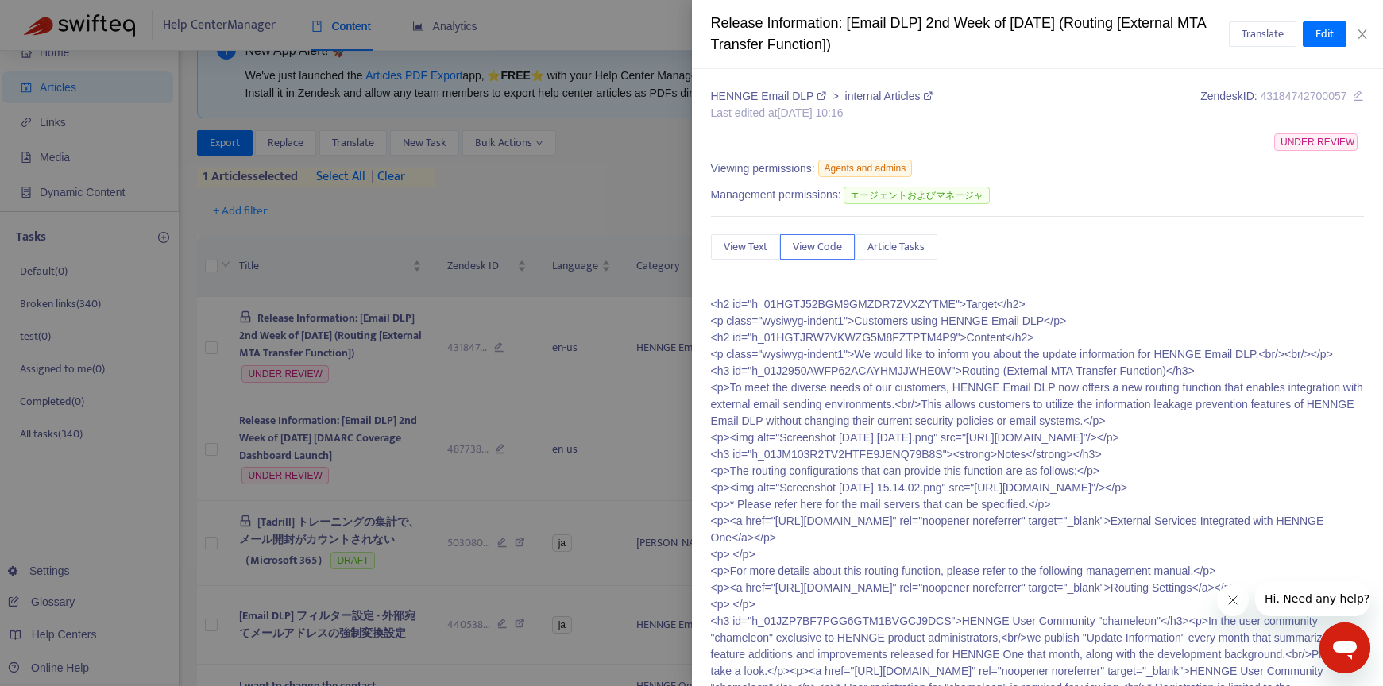
click at [804, 313] on p "<h2 id="h_01HGTJ52BGM9GMZDR7ZVXZYTME">Target</h2> <p class="wysiwyg-indent1">Cu…" at bounding box center [1038, 504] width 654 height 417
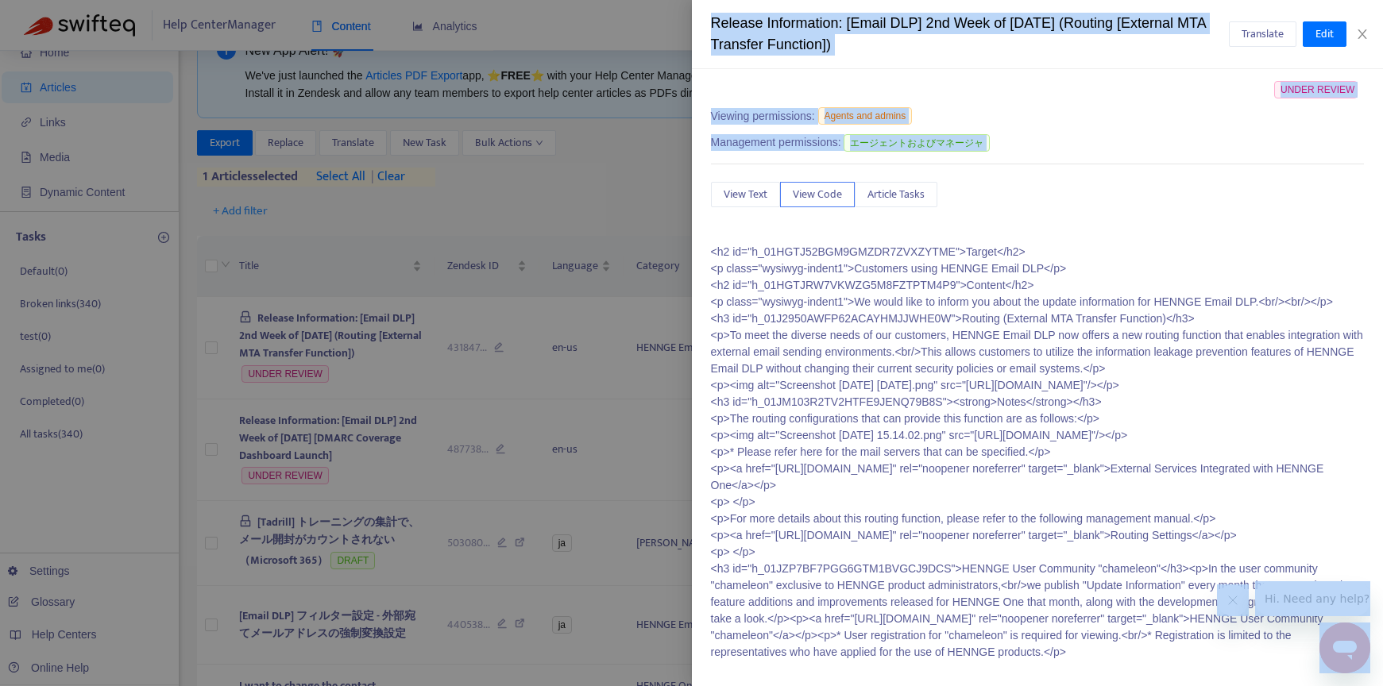
scroll to position [141, 0]
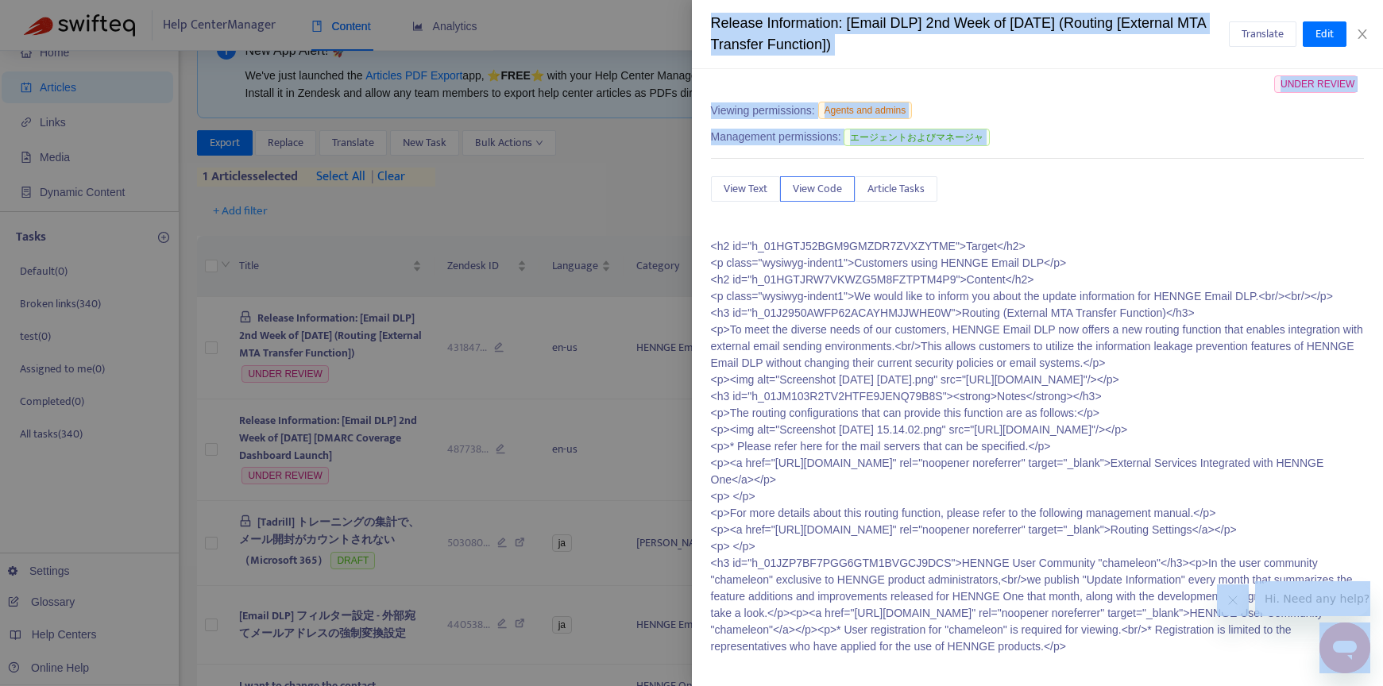
drag, startPoint x: 712, startPoint y: 302, endPoint x: 852, endPoint y: 646, distance: 372.2
click at [852, 646] on p "<h2 id="h_01HGTJ52BGM9GMZDR7ZVXZYTME">Target</h2> <p class="wysiwyg-indent1">Cu…" at bounding box center [1038, 446] width 654 height 417
copy p "<h2 id="h_01HGTJ52BGM9GMZDR7ZVXZYTME">Target</h2> <p class="wysiwyg-indent1">Cu…"
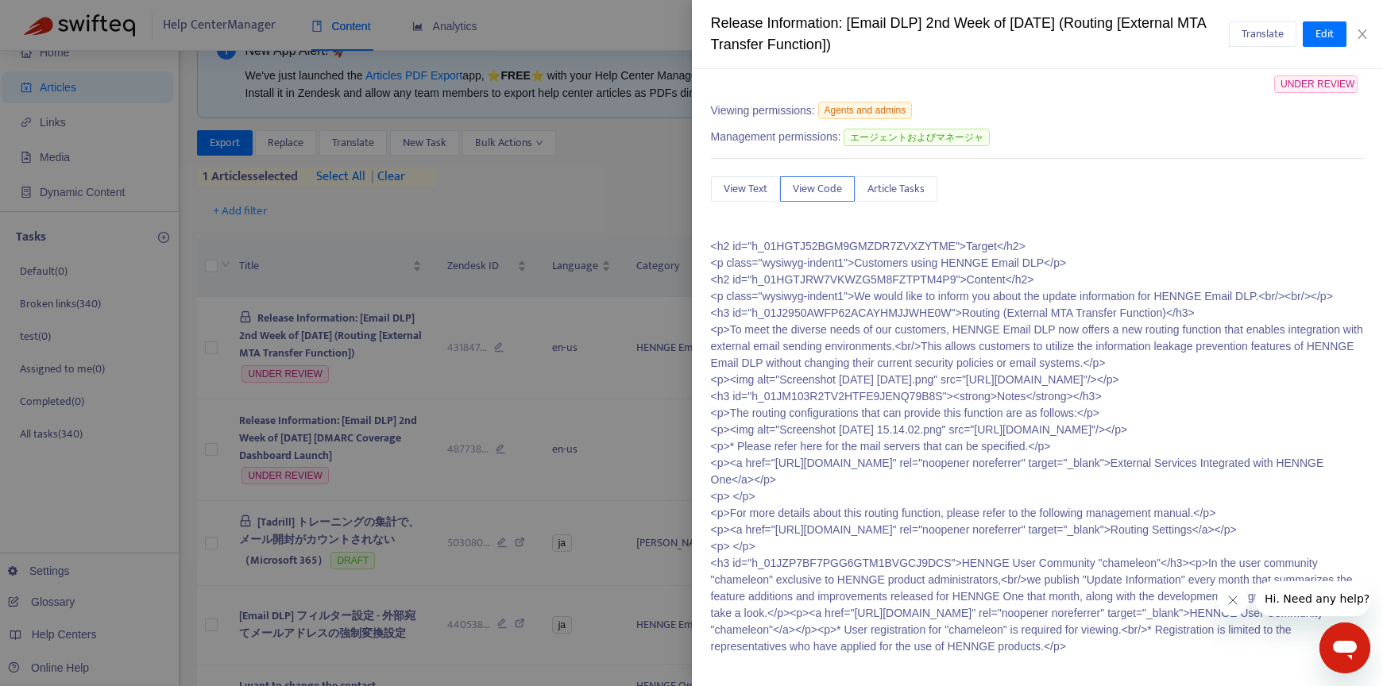
click at [947, 34] on div "Release Information: [Email DLP] 2nd Week of [DATE] (Routing [External MTA Tran…" at bounding box center [970, 34] width 519 height 43
drag, startPoint x: 939, startPoint y: 43, endPoint x: 708, endPoint y: 15, distance: 232.8
click at [708, 15] on div "Release Information: [Email DLP] 2nd Week of [DATE] (Routing [External MTA Tran…" at bounding box center [1038, 34] width 692 height 69
copy div "Release Information: [Email DLP] 2nd Week of [DATE] (Routing [External MTA Tran…"
